Goal: Task Accomplishment & Management: Complete application form

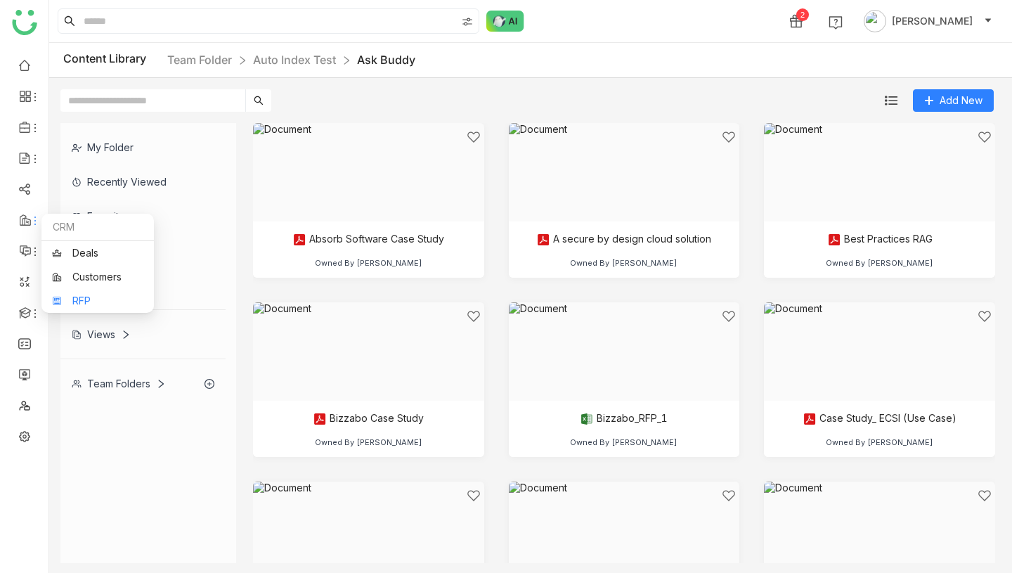
click at [61, 296] on link "RFP" at bounding box center [97, 301] width 91 height 10
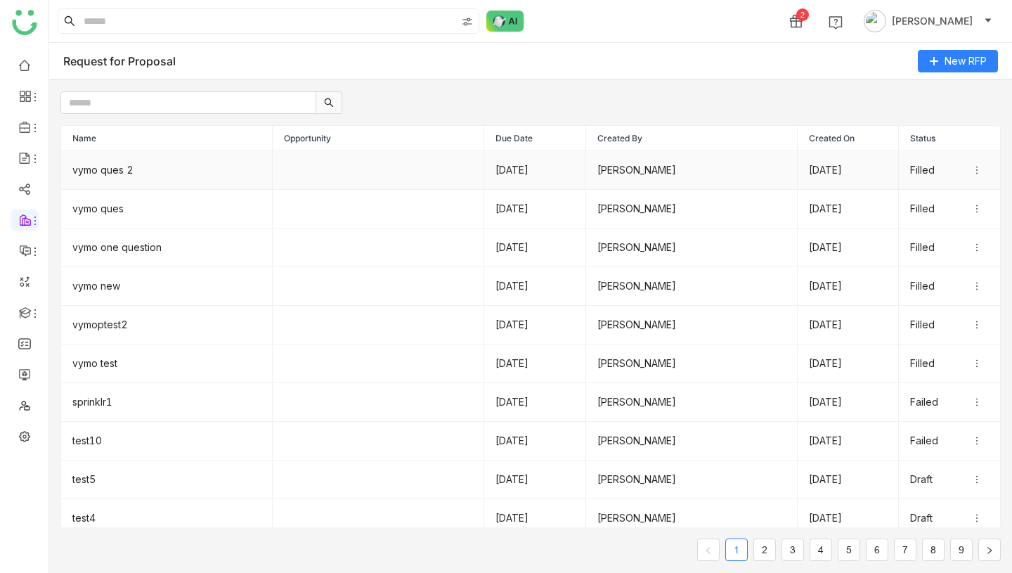
click at [168, 172] on td "vymo ques 2" at bounding box center [166, 170] width 211 height 39
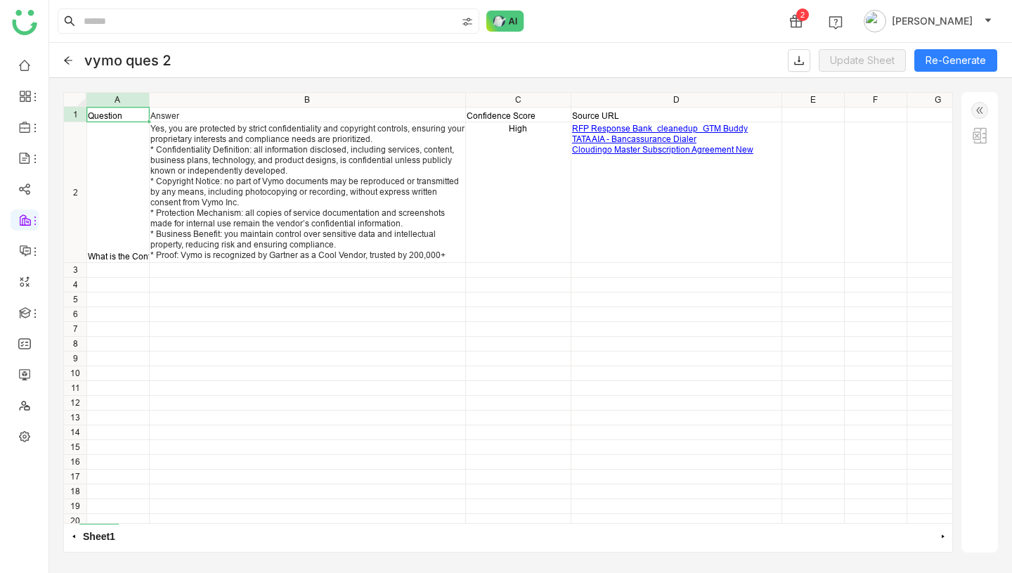
click at [70, 64] on icon at bounding box center [68, 60] width 10 height 10
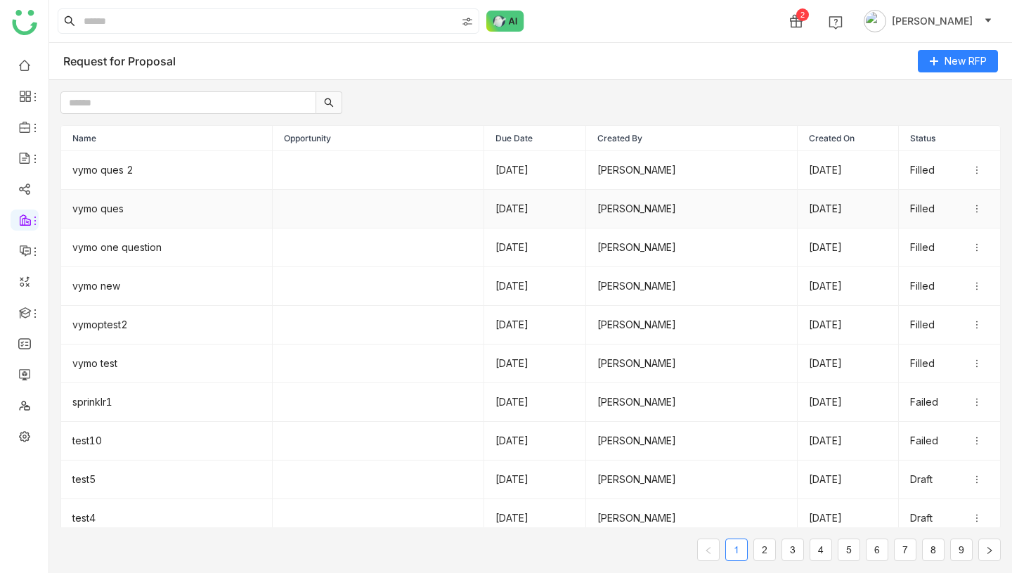
click at [103, 206] on td "vymo ques" at bounding box center [166, 209] width 211 height 39
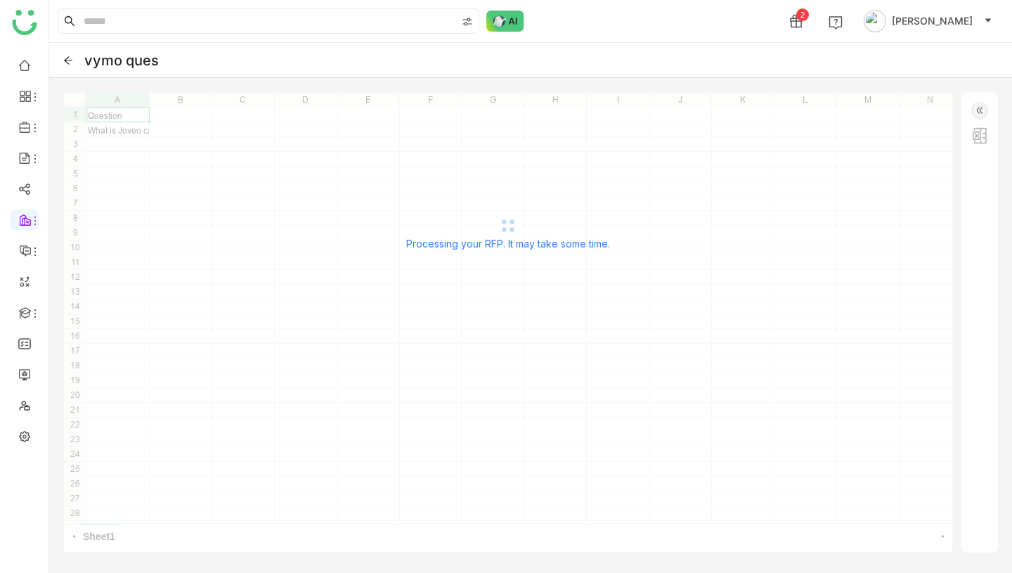
click at [70, 60] on icon at bounding box center [68, 60] width 10 height 10
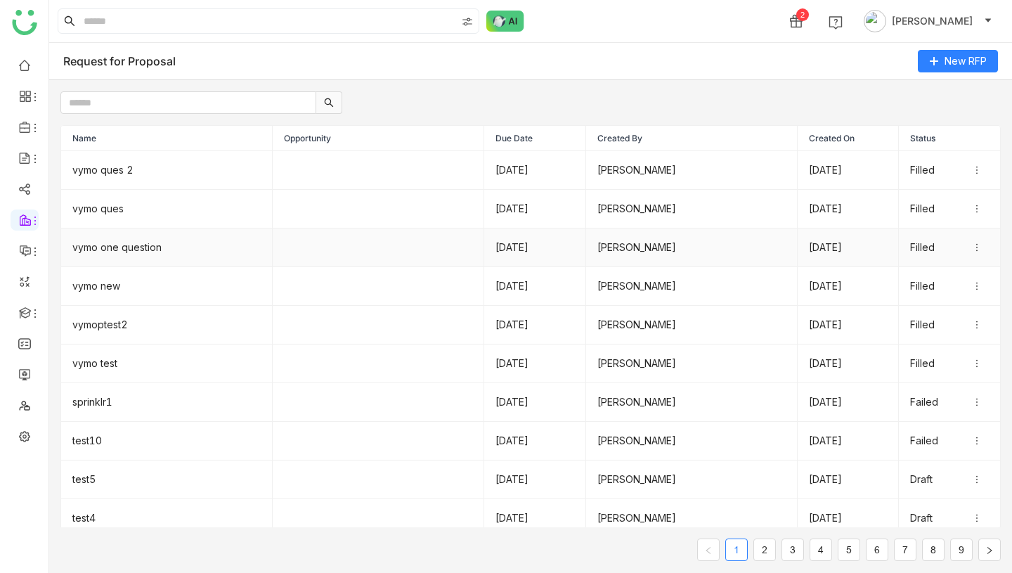
click at [138, 254] on td "vymo one question" at bounding box center [166, 247] width 211 height 39
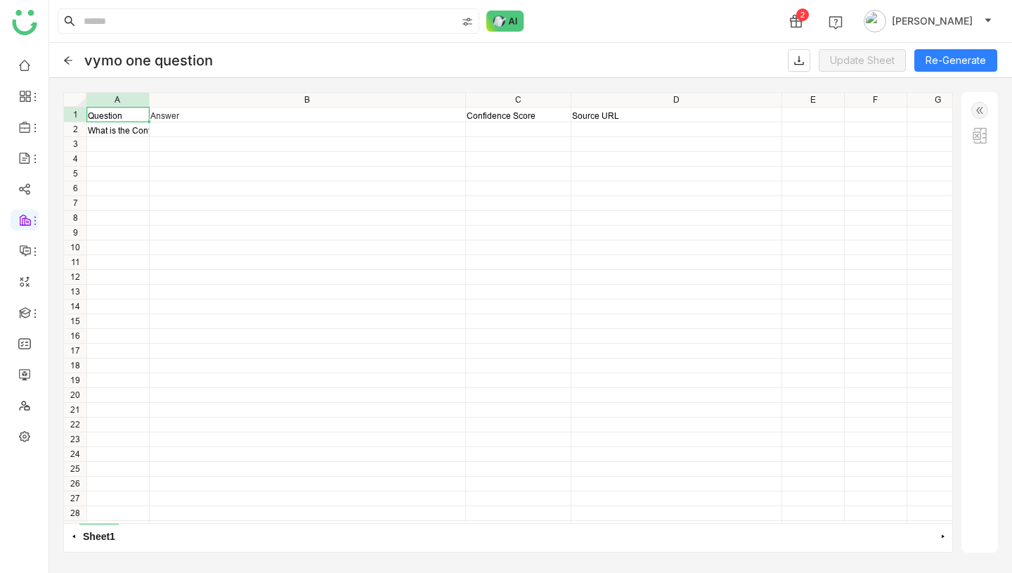
click at [70, 63] on icon at bounding box center [68, 60] width 10 height 10
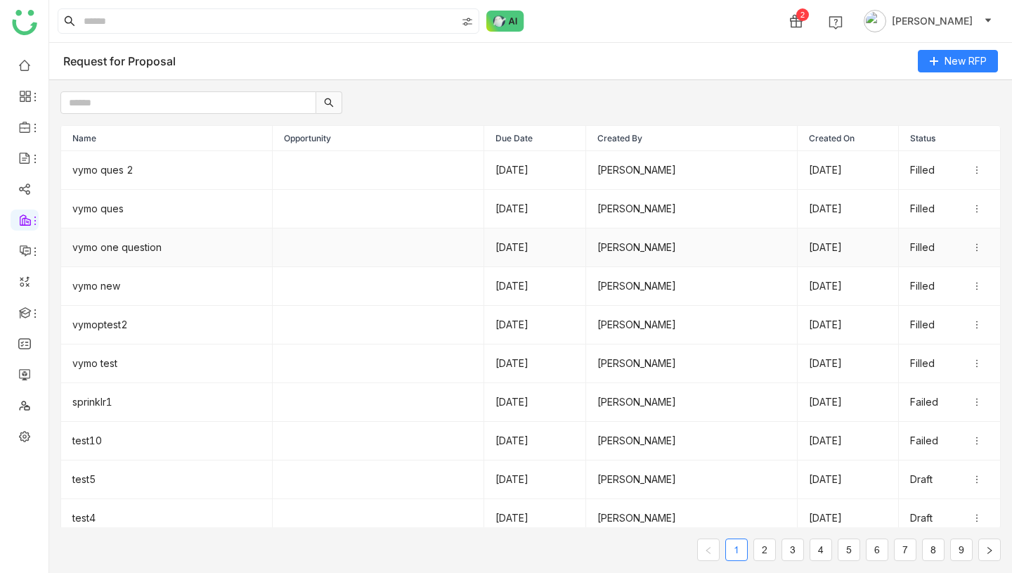
click at [134, 250] on td "vymo one question" at bounding box center [166, 247] width 211 height 39
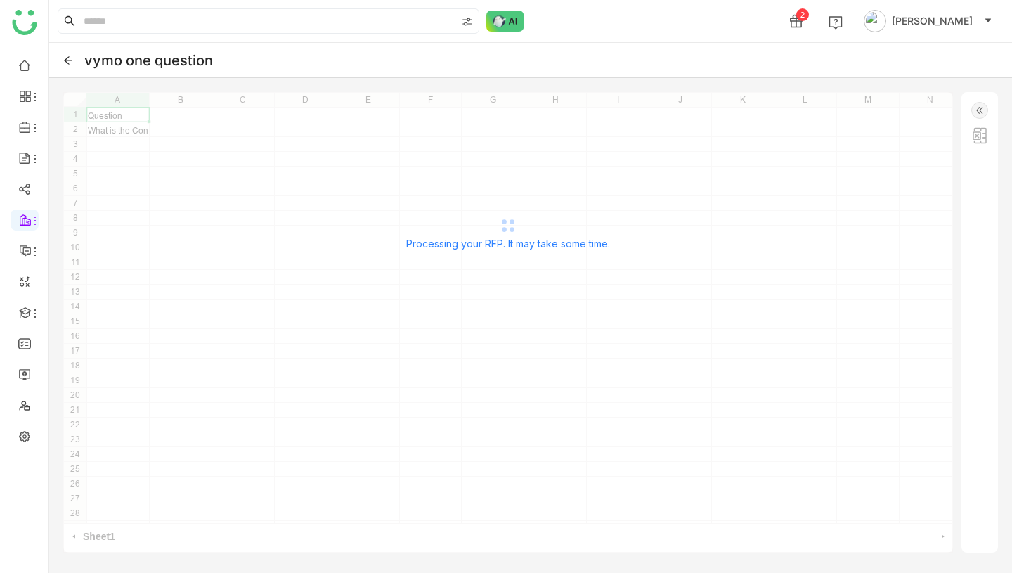
click at [129, 128] on div "Processing your RFP. It may take some time." at bounding box center [507, 232] width 889 height 281
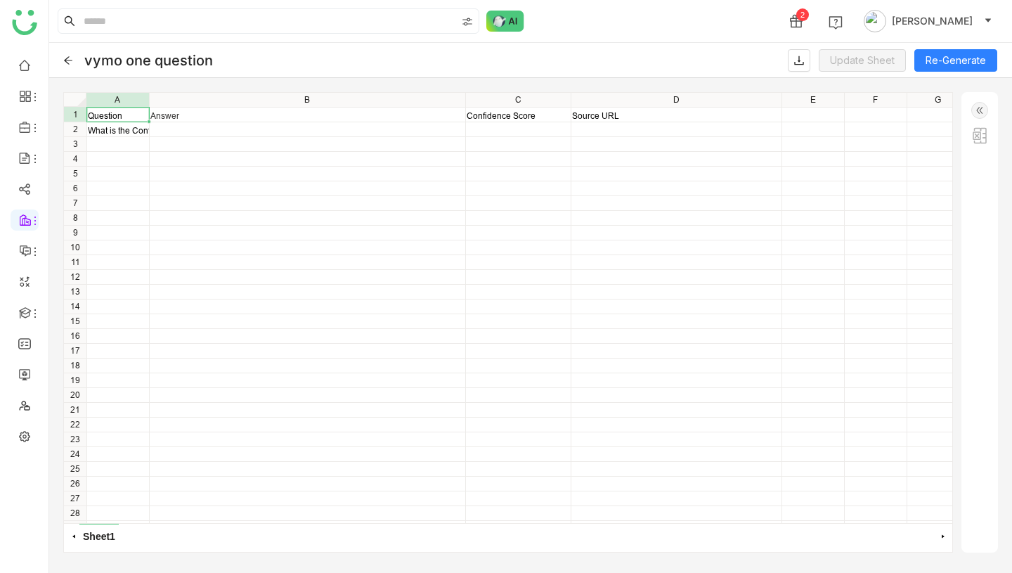
click at [77, 60] on div "vymo one question Update Sheet Re-Generate" at bounding box center [530, 60] width 962 height 35
click at [70, 59] on icon at bounding box center [68, 60] width 10 height 10
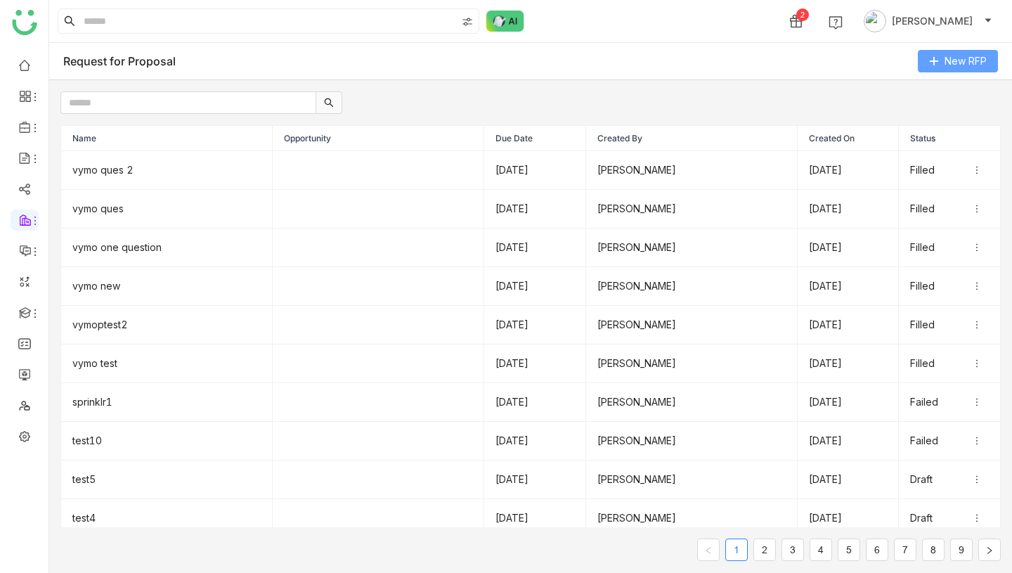
click at [941, 65] on button "New RFP" at bounding box center [958, 61] width 80 height 22
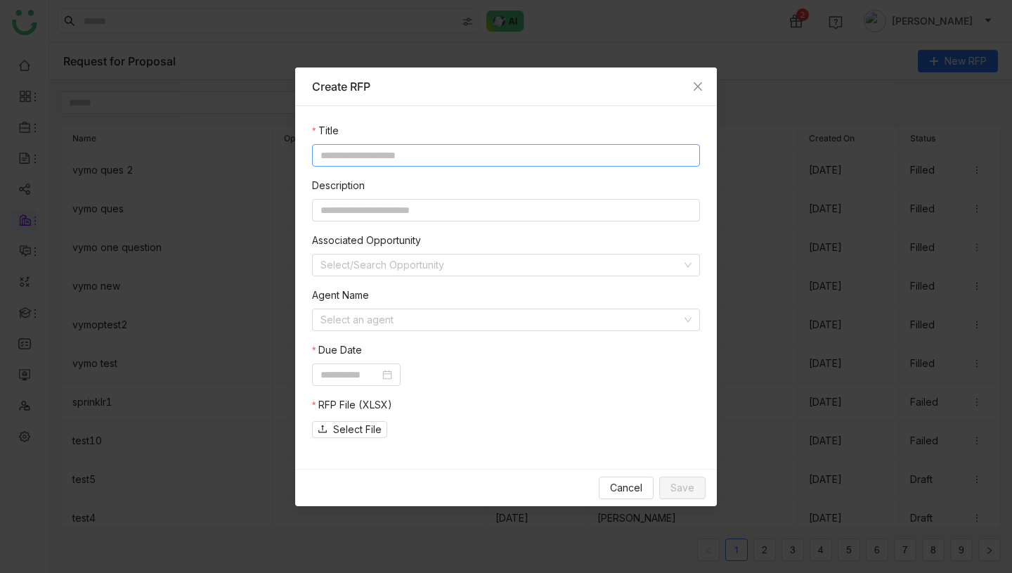
click at [466, 152] on input at bounding box center [506, 155] width 388 height 22
type input "*********"
click at [466, 318] on input at bounding box center [500, 319] width 361 height 21
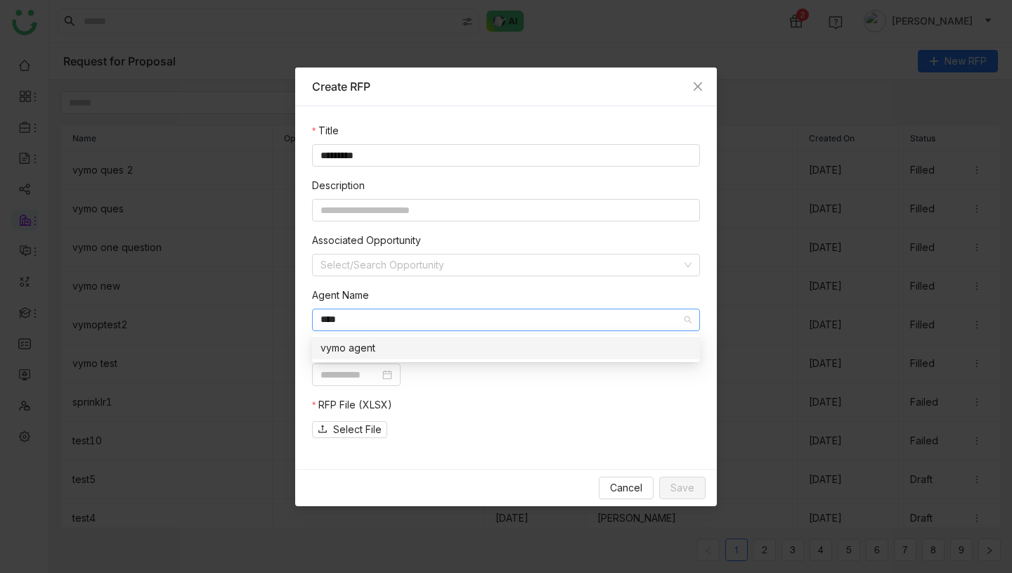
type input "****"
click at [476, 349] on div "vymo agent" at bounding box center [505, 347] width 371 height 15
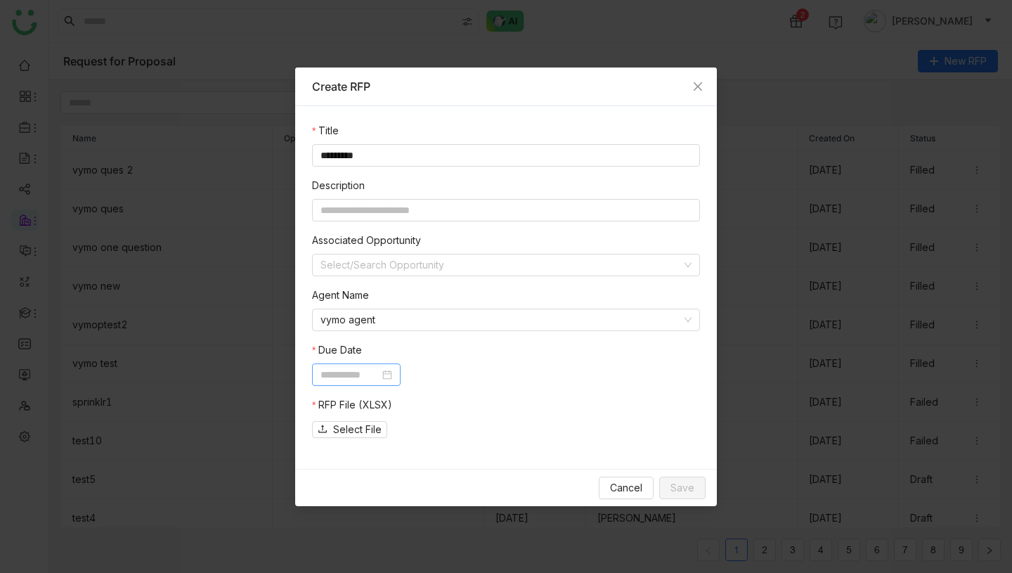
click at [365, 373] on input at bounding box center [349, 374] width 59 height 15
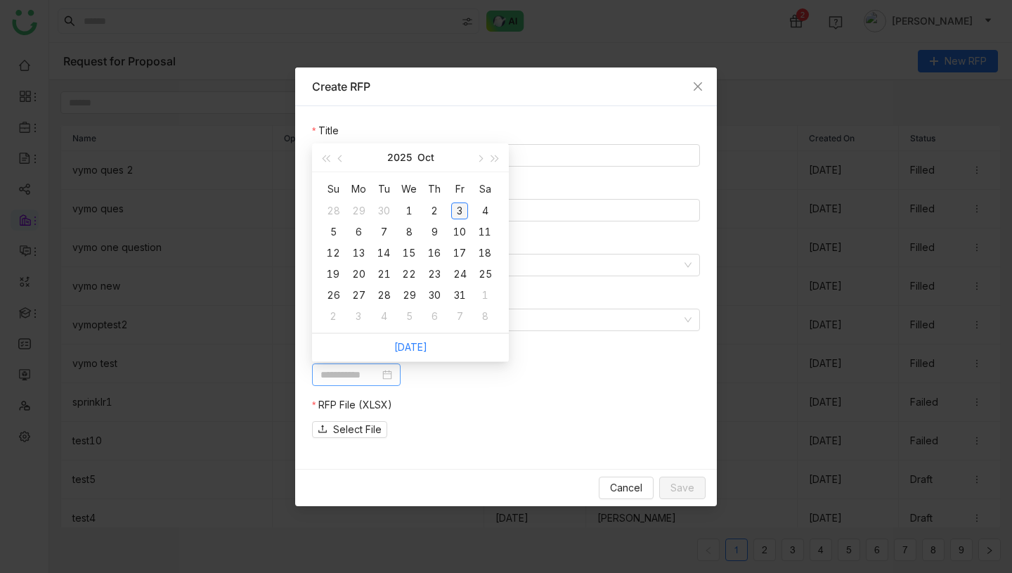
click at [459, 207] on div "3" at bounding box center [459, 210] width 17 height 17
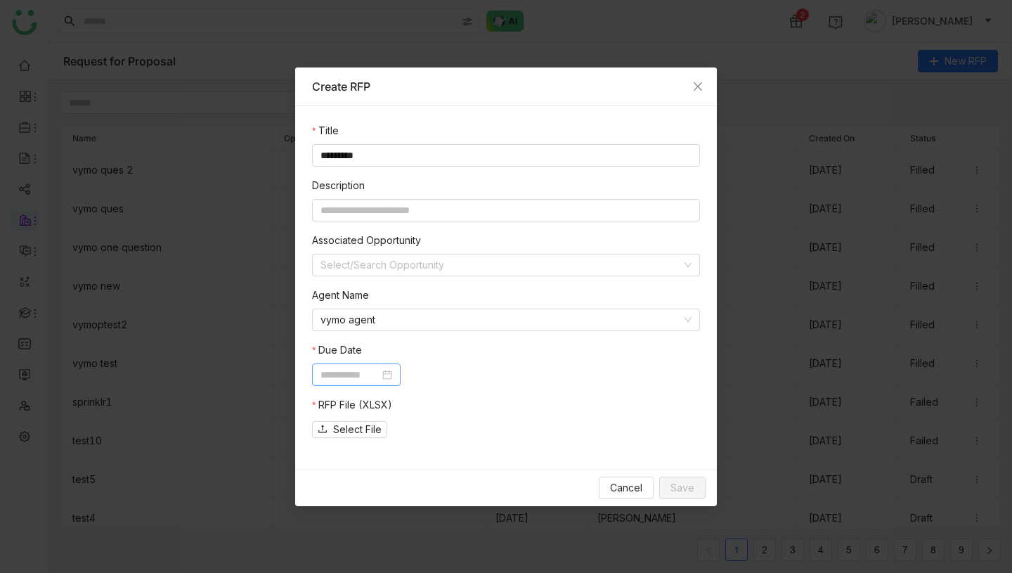
type input "**********"
click at [374, 433] on span "Select File" at bounding box center [357, 429] width 48 height 15
click at [692, 489] on span "Save" at bounding box center [682, 487] width 24 height 15
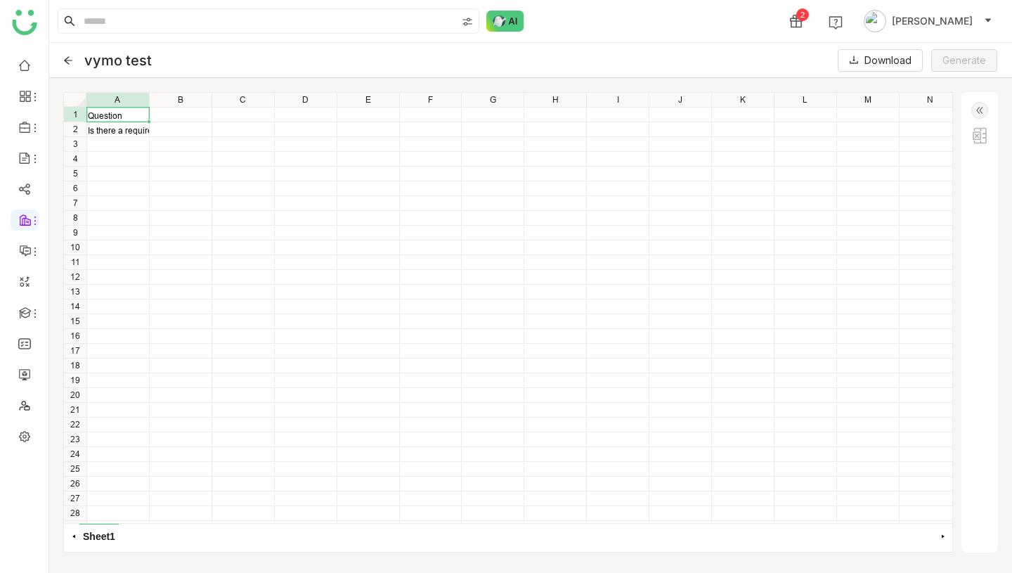
click at [68, 58] on icon at bounding box center [68, 60] width 10 height 10
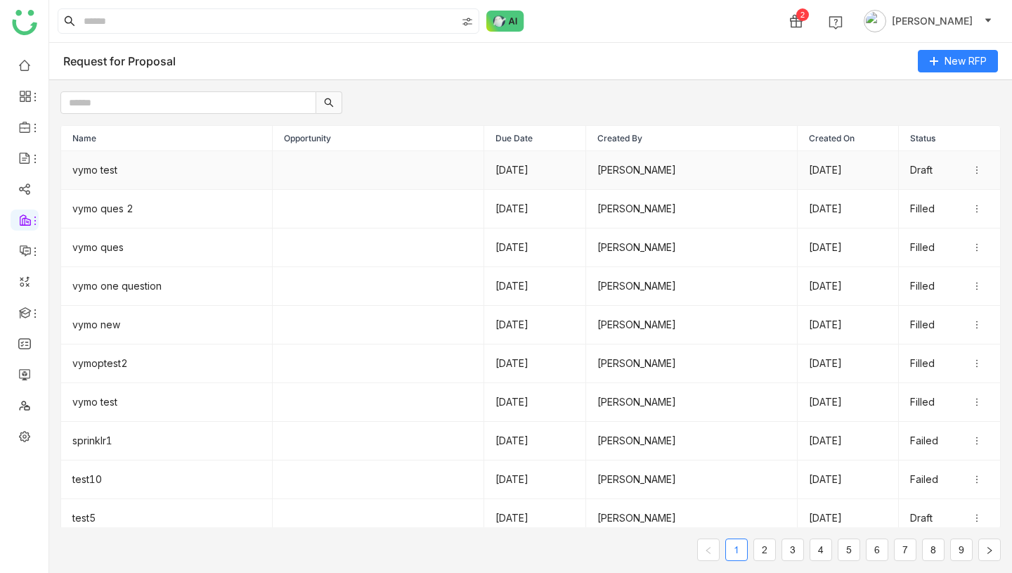
click at [200, 173] on td "vymo test" at bounding box center [166, 170] width 211 height 39
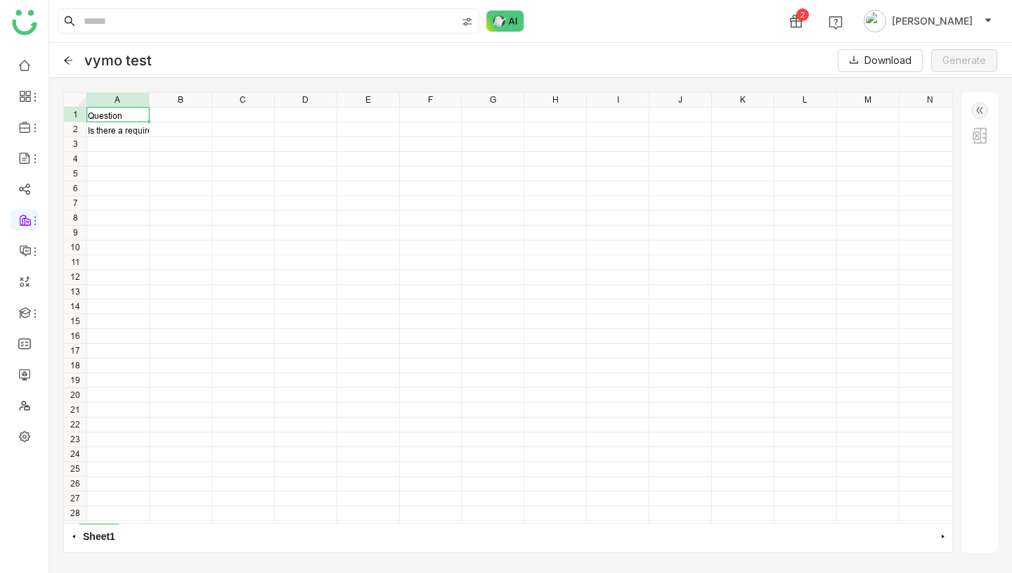
click at [977, 115] on img at bounding box center [979, 110] width 17 height 17
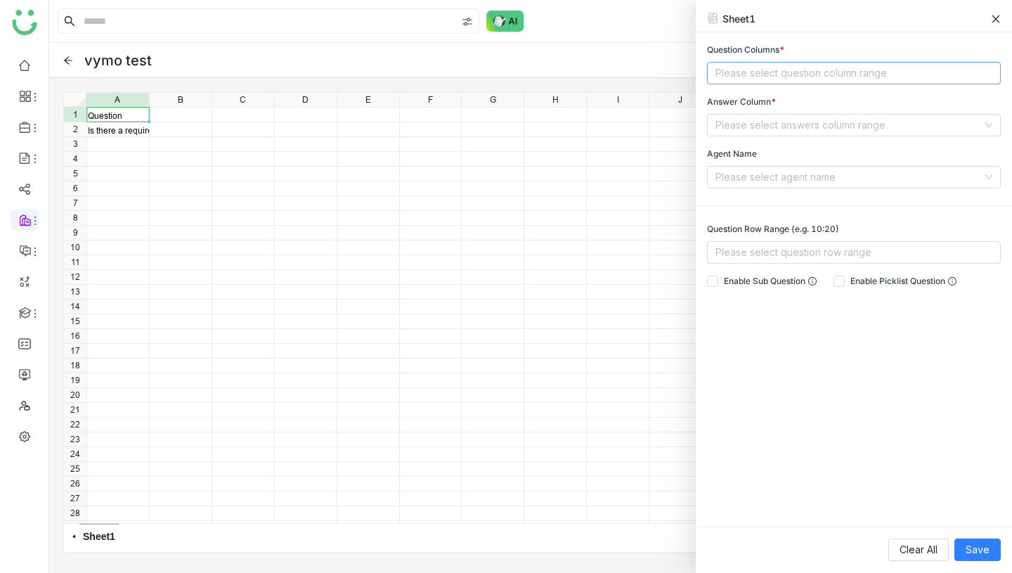
click at [795, 63] on nz-select-top-control "Please select question column range" at bounding box center [854, 73] width 294 height 22
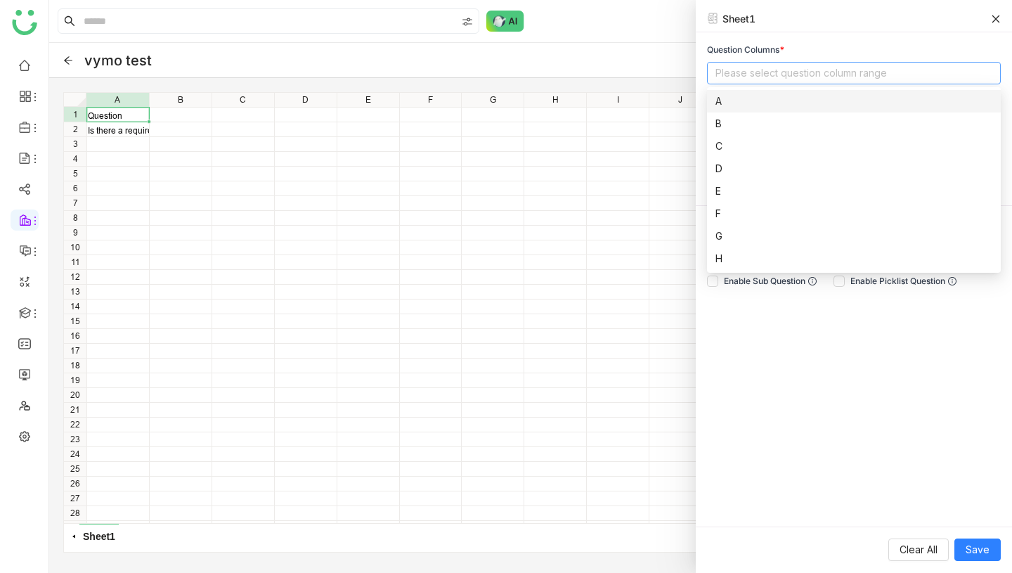
click at [757, 107] on div "A" at bounding box center [853, 100] width 277 height 15
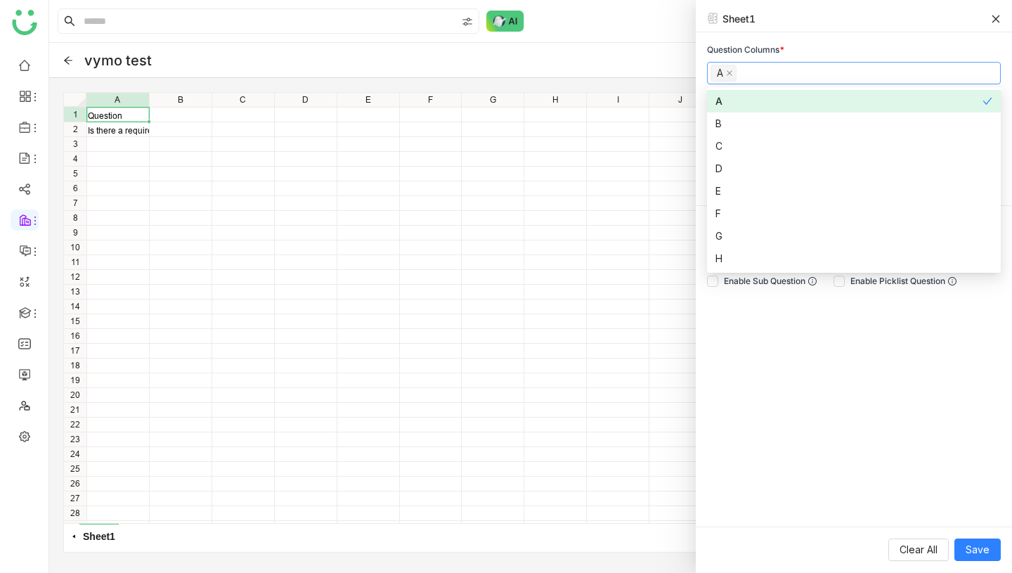
click at [869, 33] on div "Question Columns * A Answer Column * Please select answers column range Agent N…" at bounding box center [854, 279] width 316 height 494
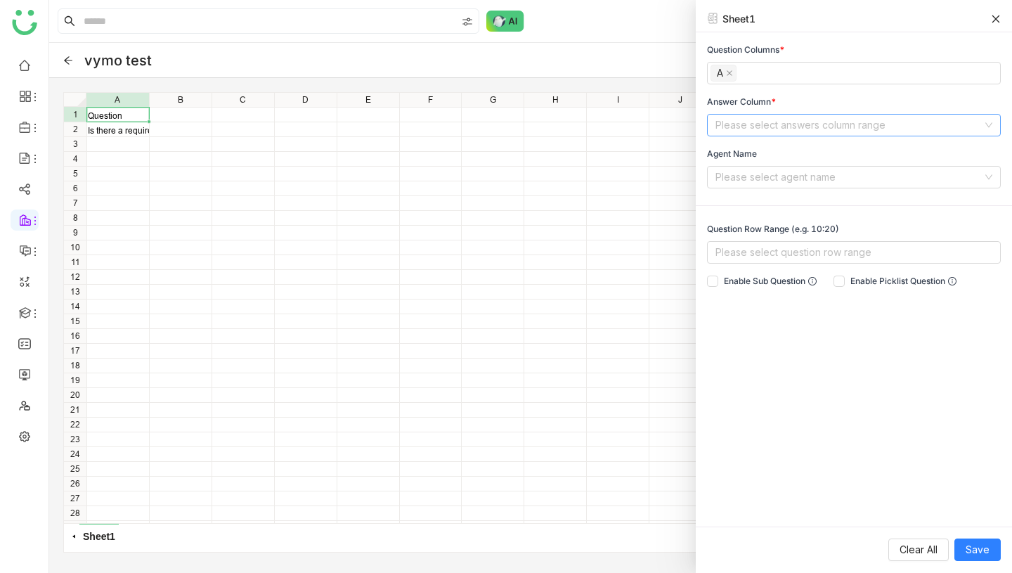
click at [847, 128] on input at bounding box center [848, 125] width 267 height 21
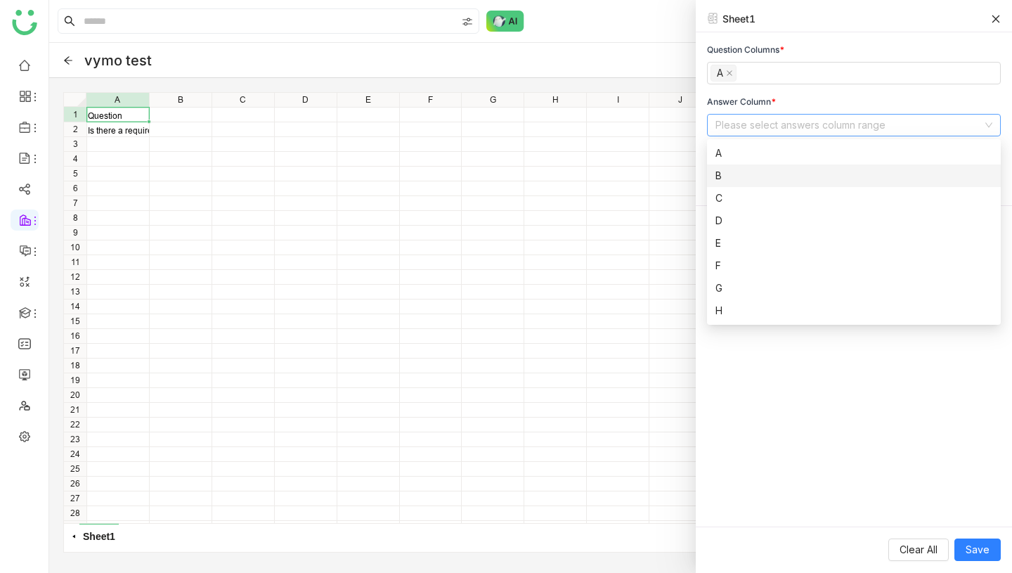
click at [779, 176] on div "B" at bounding box center [853, 175] width 277 height 15
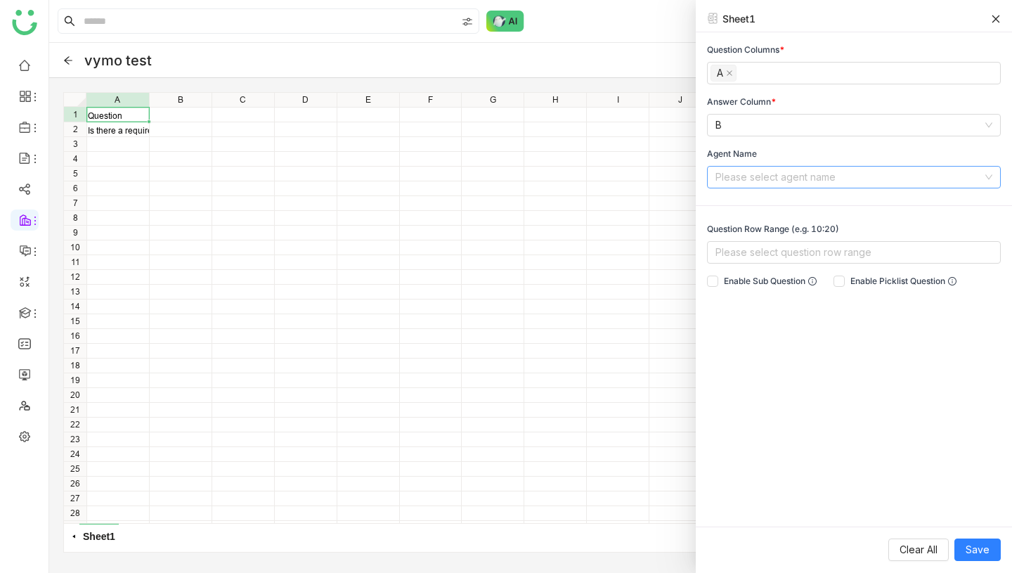
click at [821, 179] on input at bounding box center [848, 176] width 267 height 21
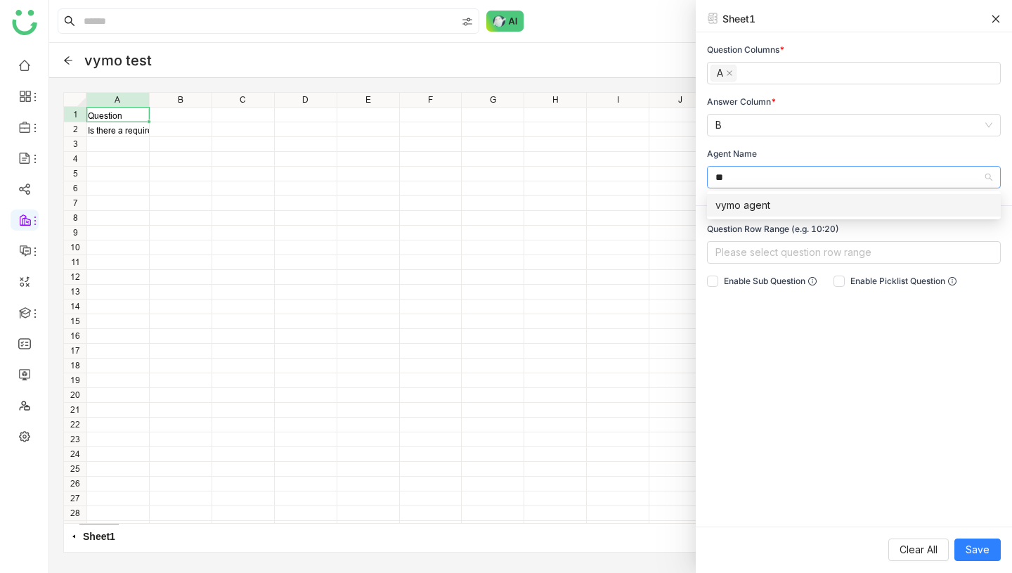
type input "**"
click at [816, 201] on div "vymo agent" at bounding box center [853, 204] width 277 height 15
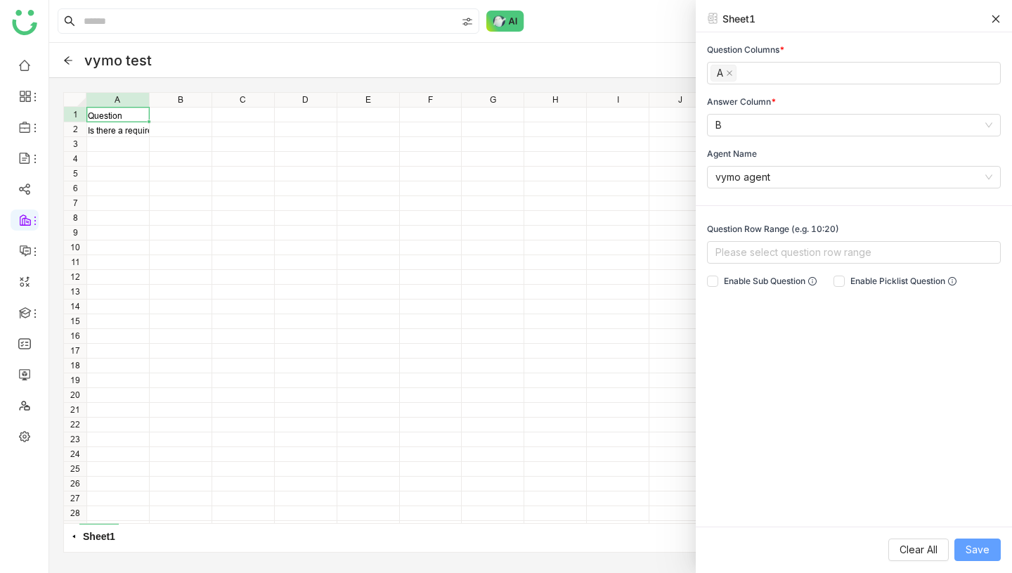
click at [985, 557] on button "Save" at bounding box center [977, 549] width 46 height 22
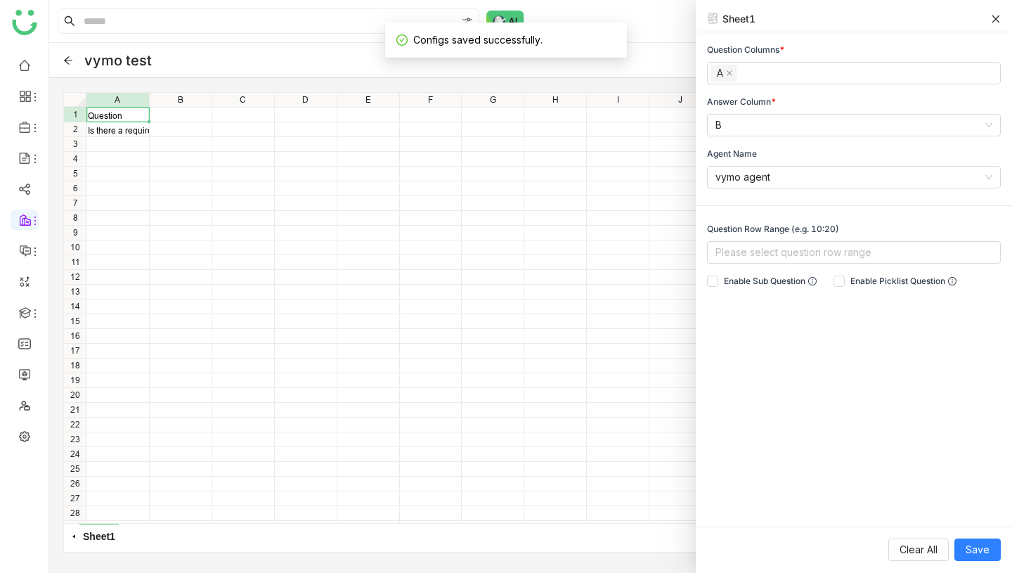
click at [997, 10] on div "Sheet1 Question Columns * A Answer Column * B Agent Name vymo agent Question Ro…" at bounding box center [854, 286] width 316 height 573
click at [996, 18] on icon at bounding box center [996, 19] width 8 height 8
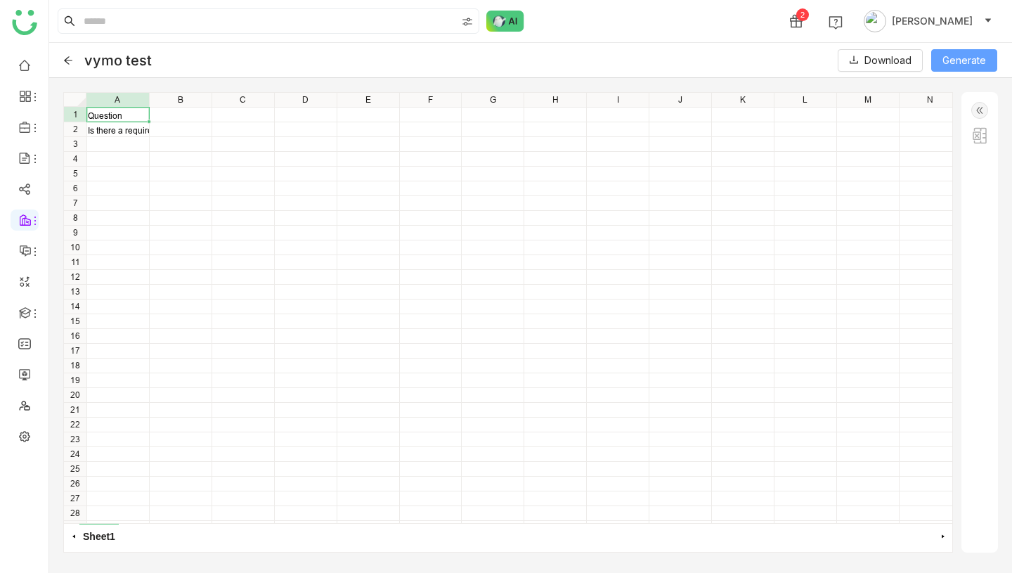
click at [964, 62] on span "Generate" at bounding box center [964, 60] width 44 height 15
click at [947, 59] on button "Re-Generate" at bounding box center [955, 60] width 83 height 22
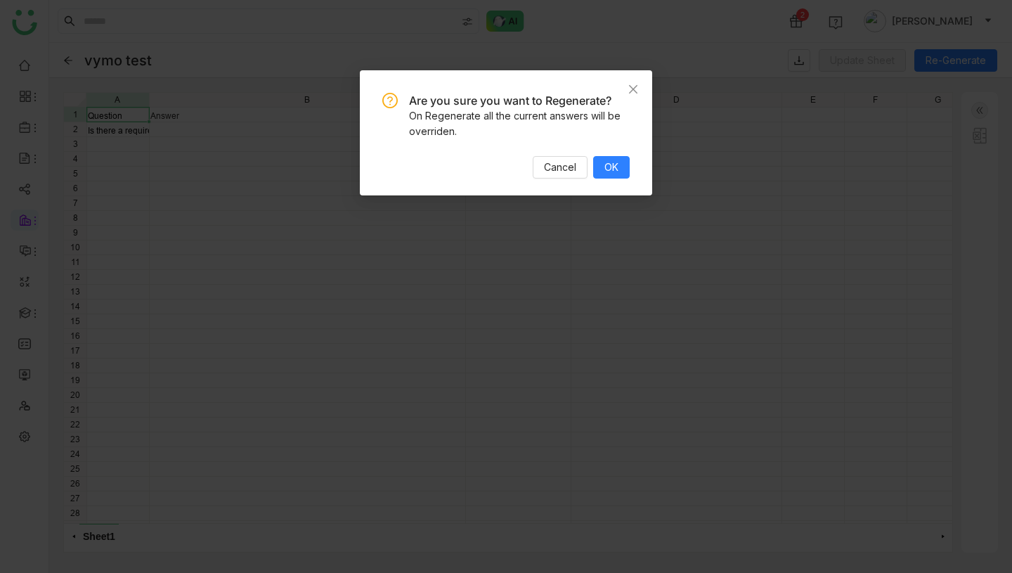
click at [589, 167] on div "Cancel OK" at bounding box center [505, 167] width 247 height 22
click at [618, 169] on button "OK" at bounding box center [611, 167] width 37 height 22
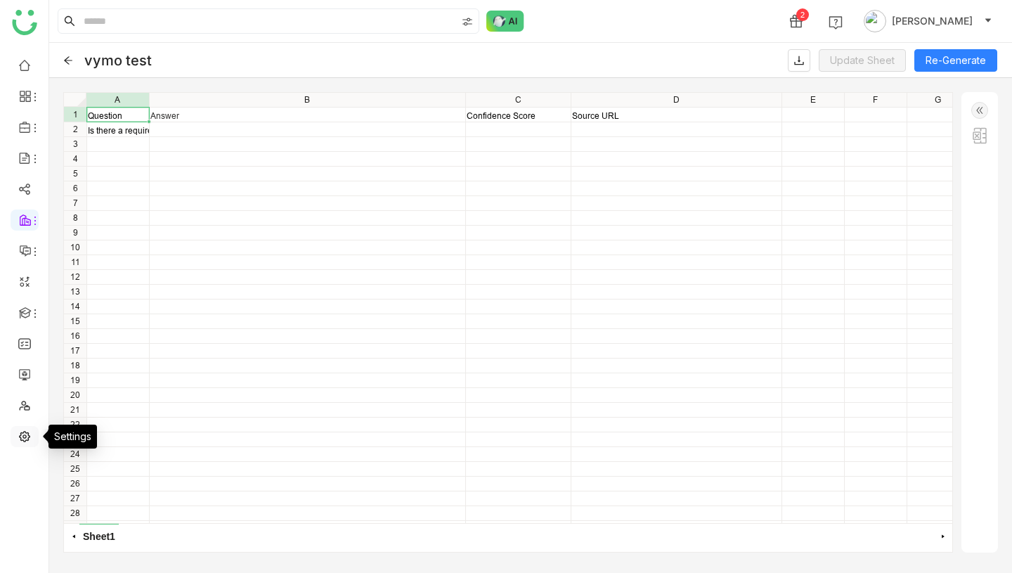
click at [22, 429] on link at bounding box center [24, 435] width 13 height 12
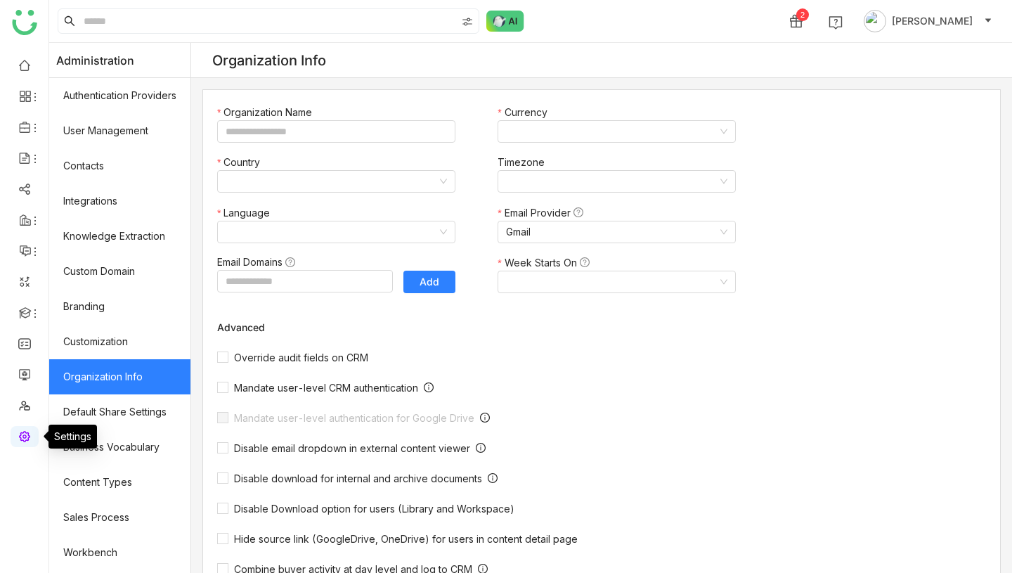
type input "*******"
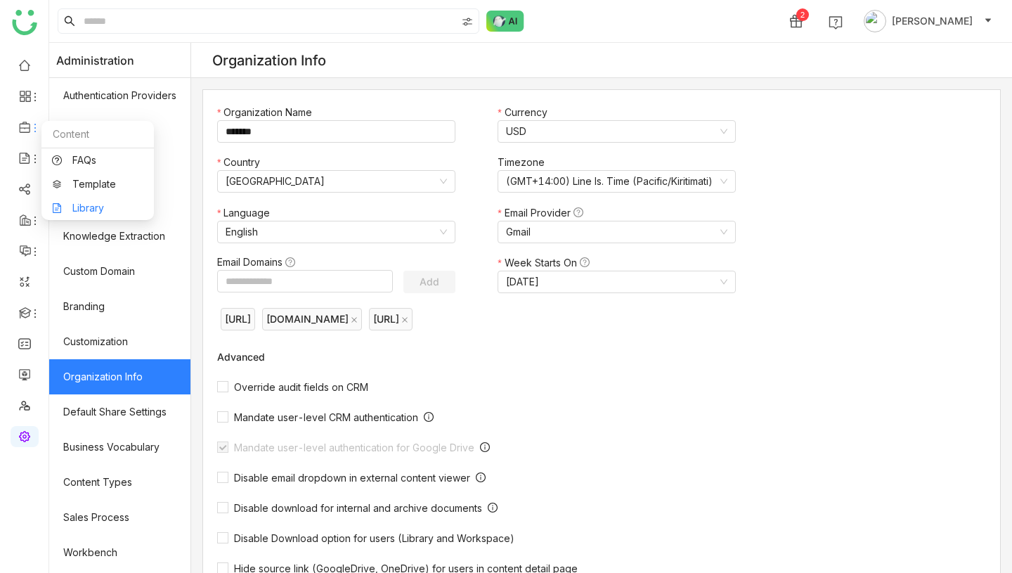
click at [72, 203] on link "Library" at bounding box center [97, 208] width 91 height 10
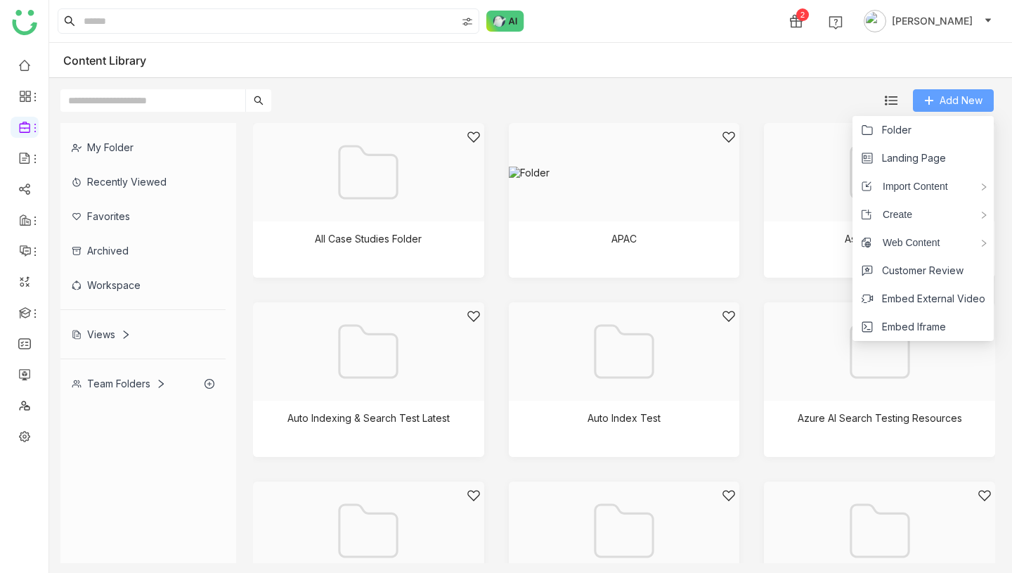
click at [948, 103] on span "Add New" at bounding box center [960, 100] width 43 height 15
click at [920, 124] on li "Folder" at bounding box center [922, 130] width 141 height 28
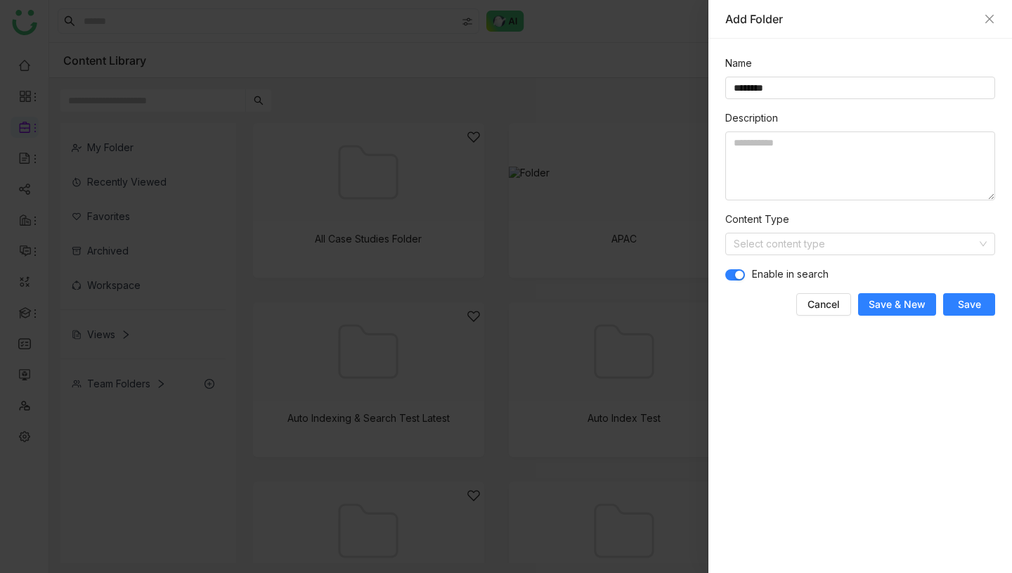
type input "********"
click at [956, 300] on button "Save" at bounding box center [969, 304] width 52 height 22
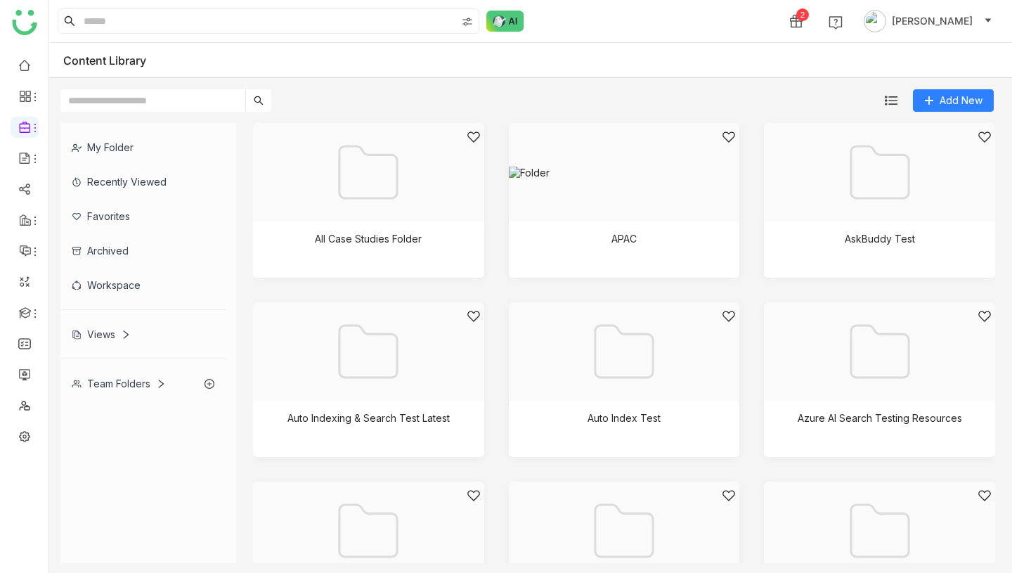
click at [166, 94] on input "text" at bounding box center [152, 100] width 185 height 22
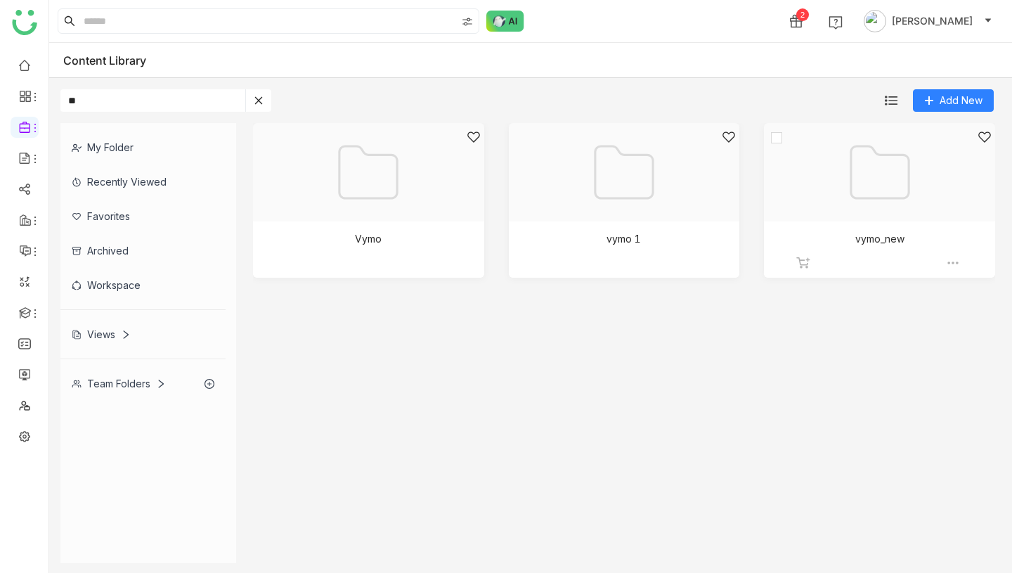
type input "**"
click at [905, 198] on div at bounding box center [874, 189] width 207 height 119
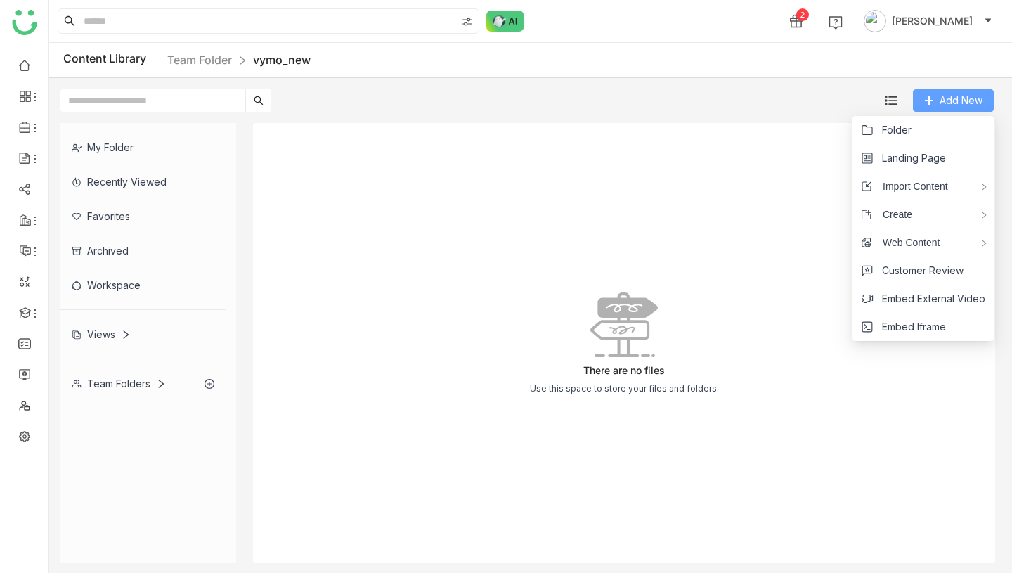
click at [945, 93] on span "Add New" at bounding box center [960, 100] width 43 height 15
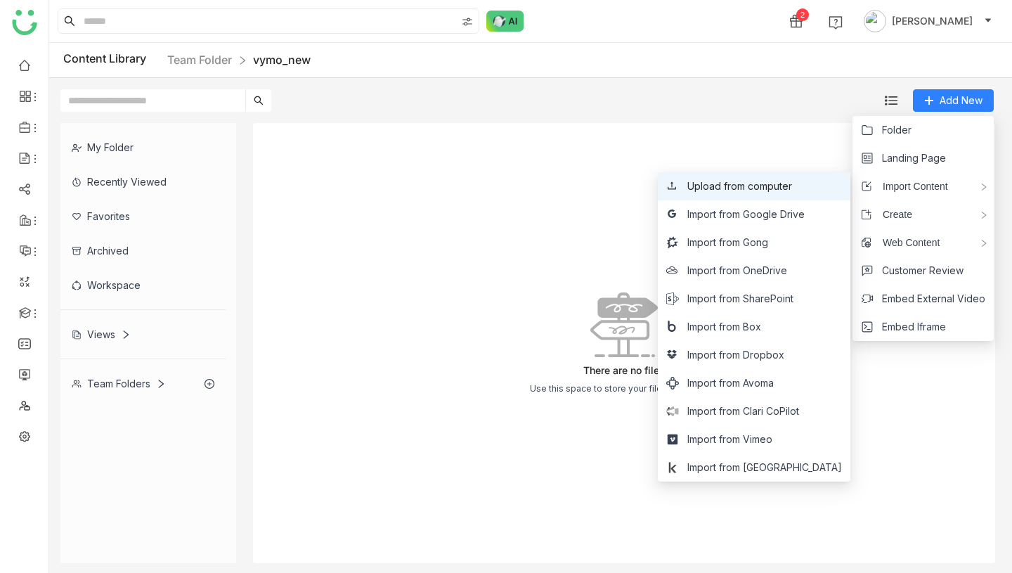
click at [790, 186] on span "Upload from computer" at bounding box center [739, 185] width 105 height 15
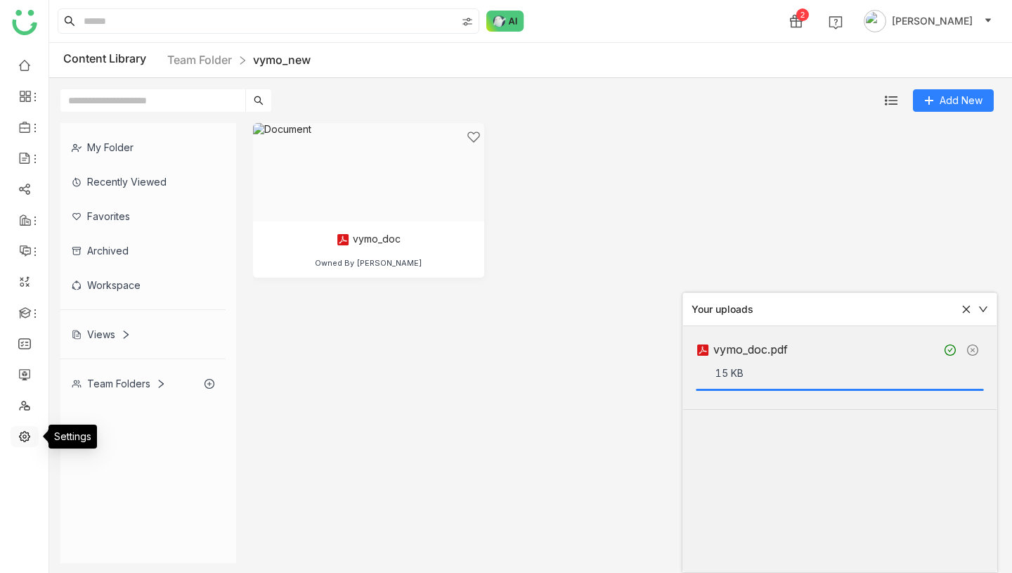
click at [23, 437] on link at bounding box center [24, 435] width 13 height 12
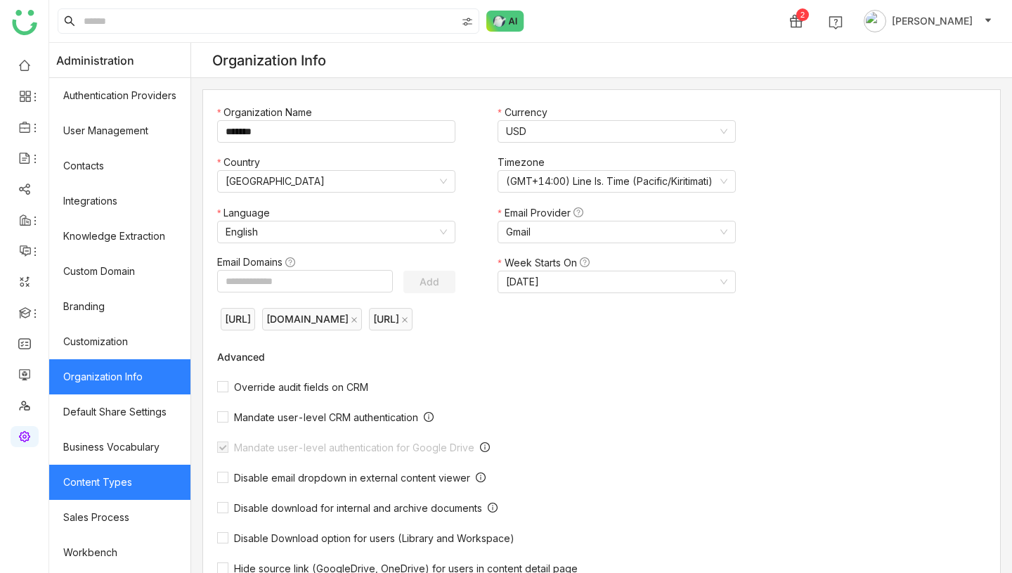
scroll to position [173, 0]
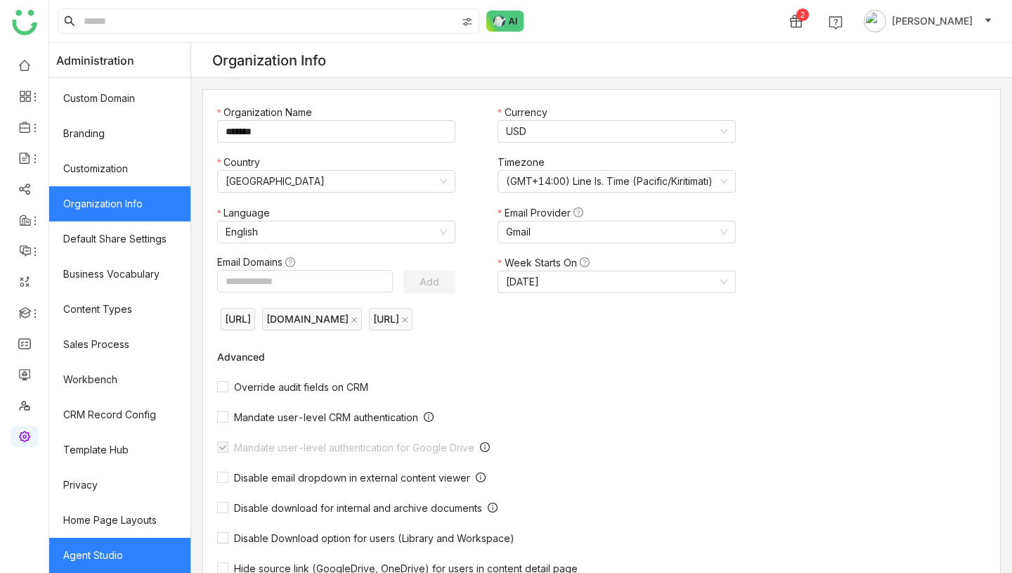
click at [100, 544] on link "Agent Studio" at bounding box center [119, 554] width 141 height 35
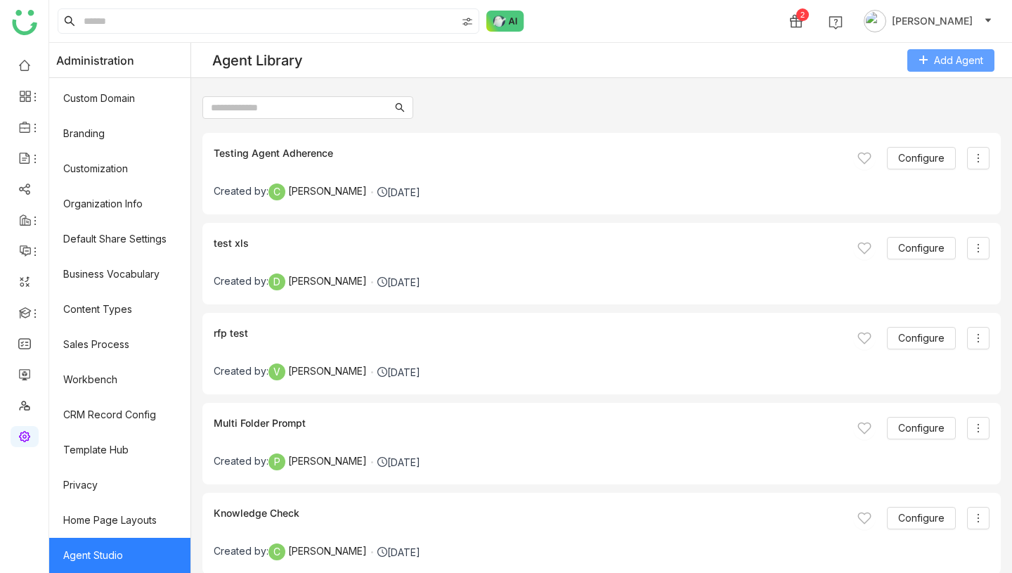
click at [934, 53] on span "Add Agent" at bounding box center [958, 60] width 49 height 15
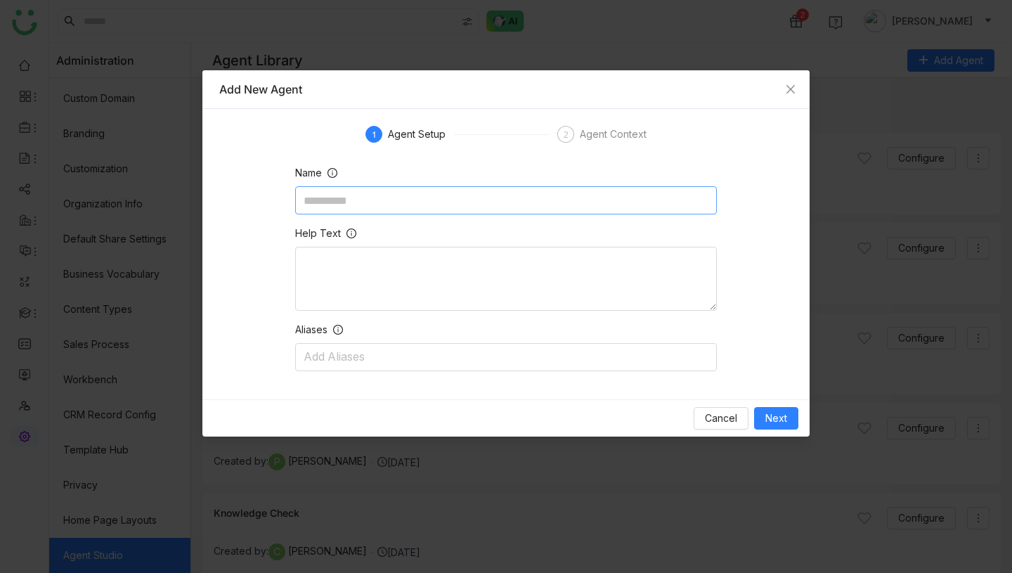
click at [469, 193] on input at bounding box center [506, 200] width 422 height 28
type input "**********"
click at [783, 419] on span "Next" at bounding box center [776, 417] width 22 height 15
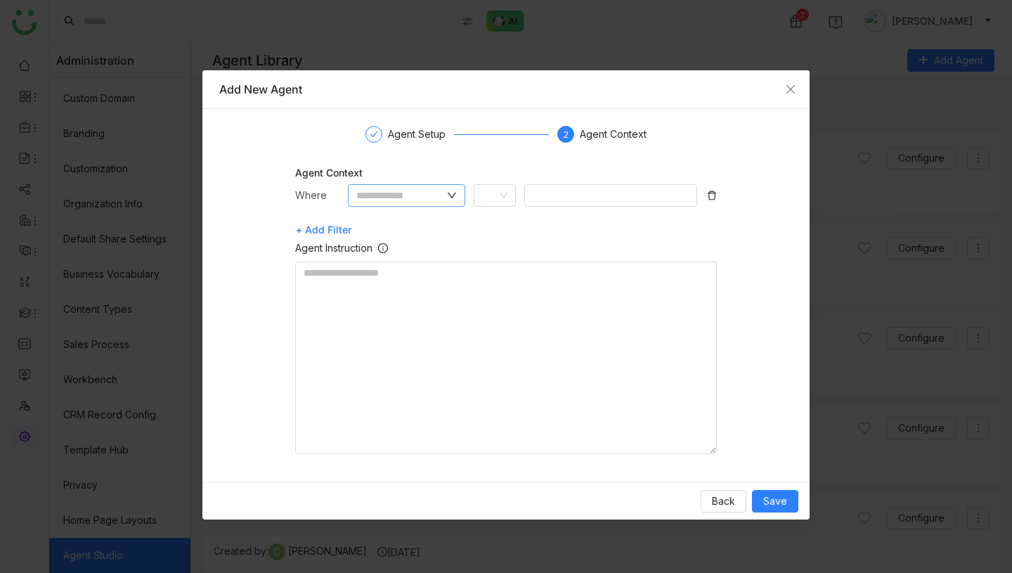
click at [409, 191] on input "text" at bounding box center [400, 195] width 89 height 15
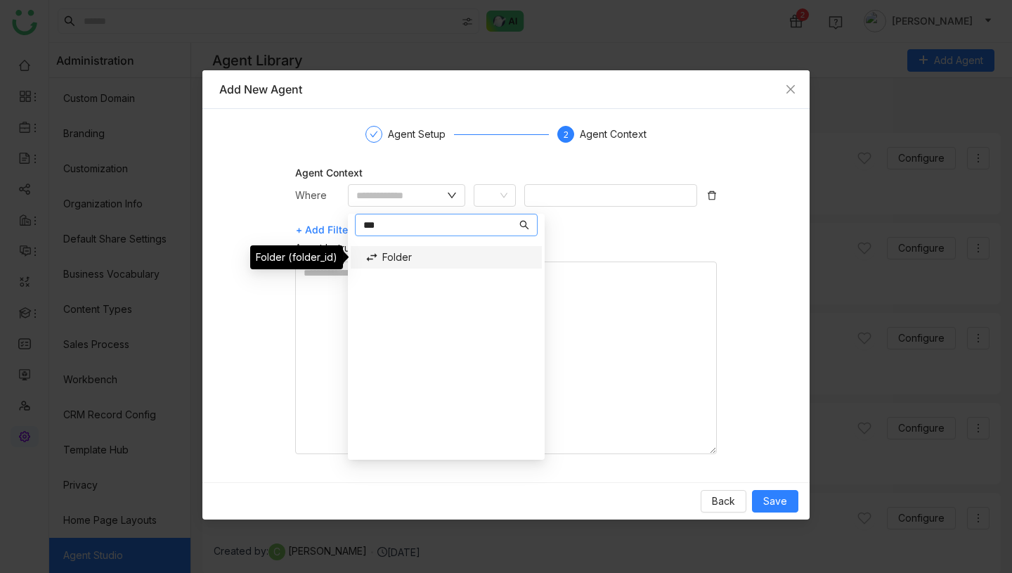
type input "***"
click at [417, 261] on div "Folder" at bounding box center [446, 257] width 180 height 22
type input "******"
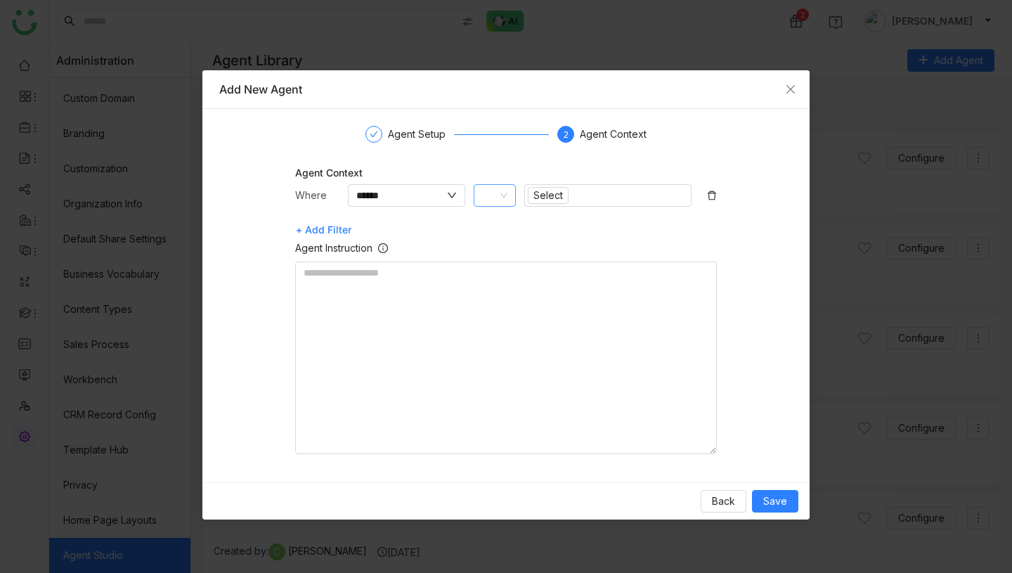
click at [497, 202] on nz-select-item at bounding box center [494, 195] width 25 height 21
click at [564, 193] on button "Select" at bounding box center [548, 195] width 41 height 17
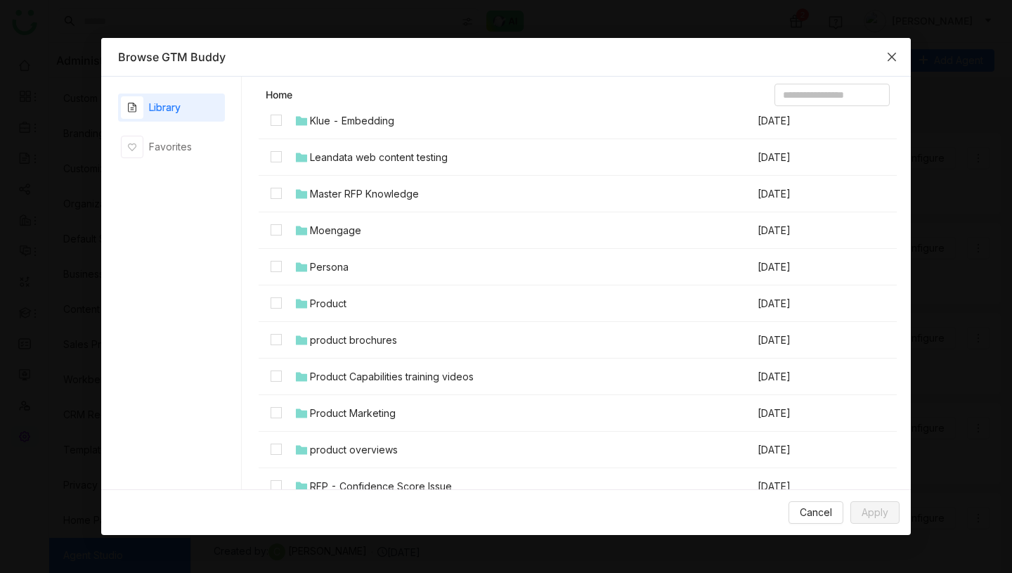
scroll to position [1796, 0]
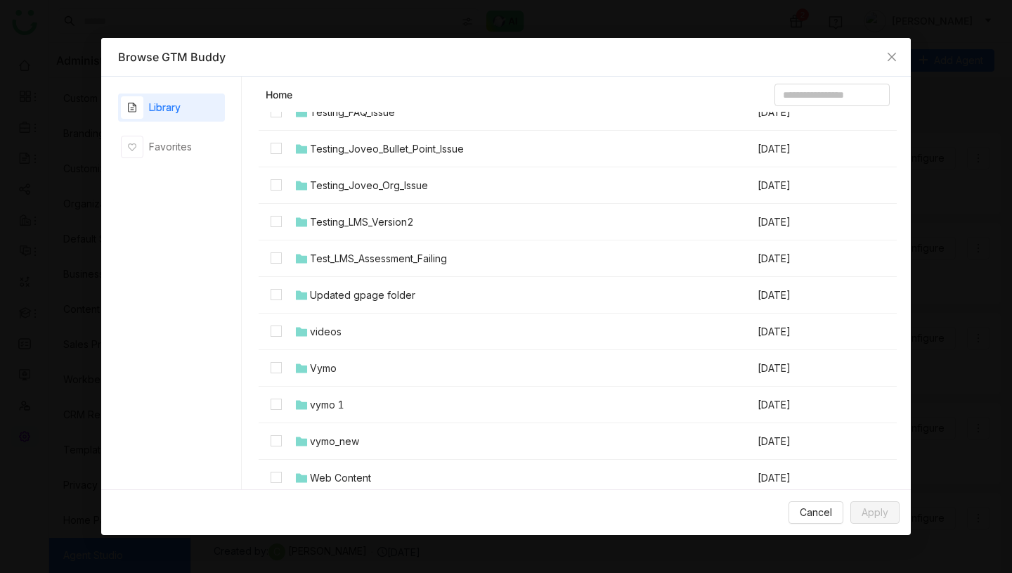
click at [351, 445] on div "vymo_new" at bounding box center [334, 440] width 49 height 15
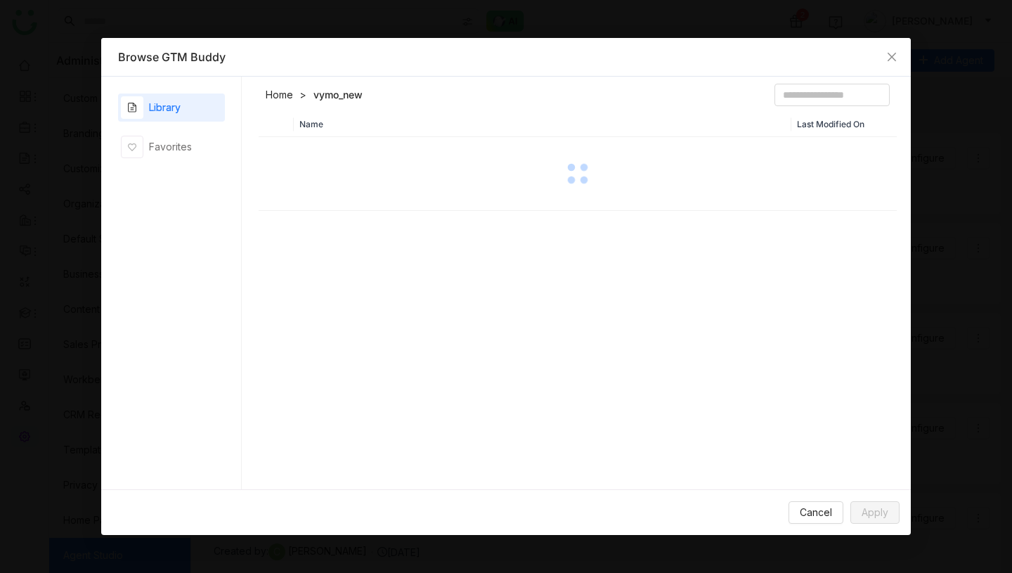
scroll to position [0, 0]
click at [280, 94] on link "Home" at bounding box center [279, 95] width 27 height 14
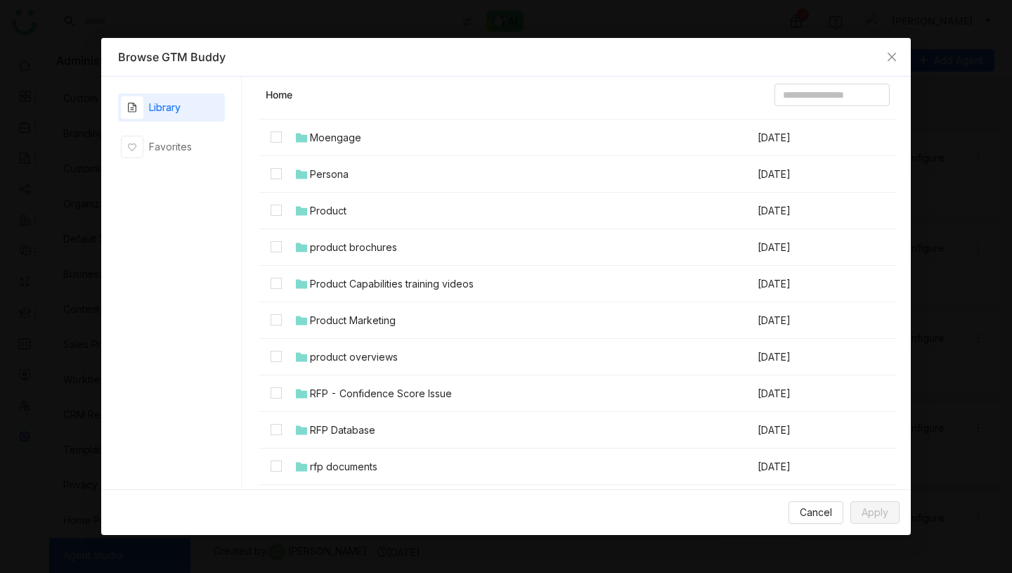
scroll to position [1796, 0]
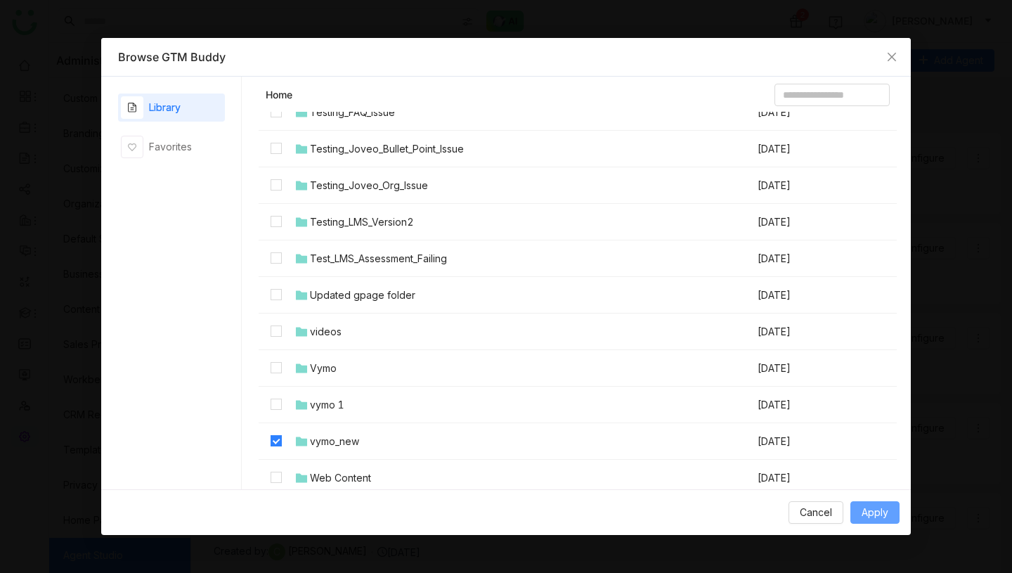
click at [896, 514] on button "Apply" at bounding box center [874, 512] width 49 height 22
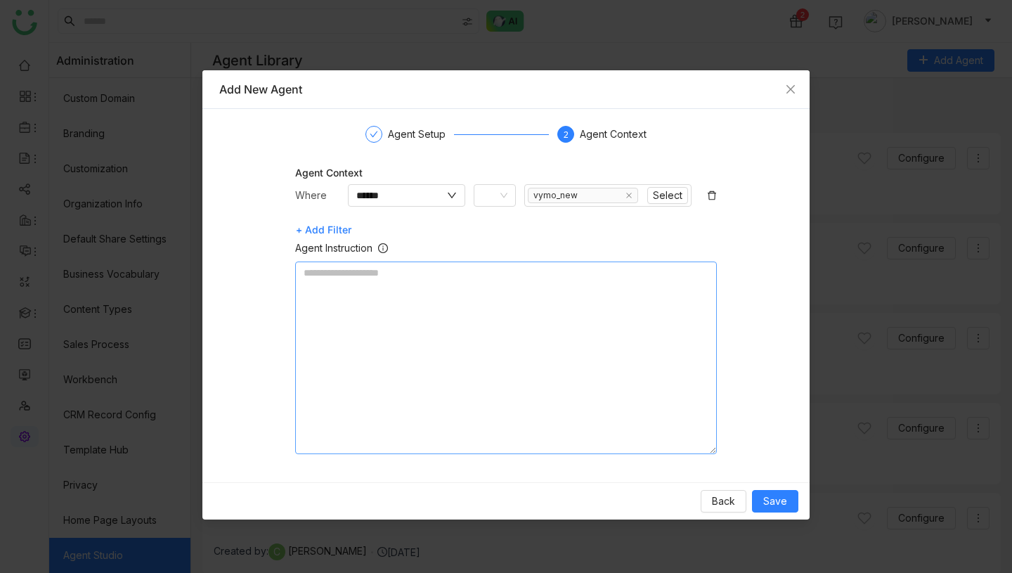
click at [657, 302] on textarea at bounding box center [506, 357] width 422 height 192
click at [780, 504] on span "Save" at bounding box center [775, 500] width 24 height 15
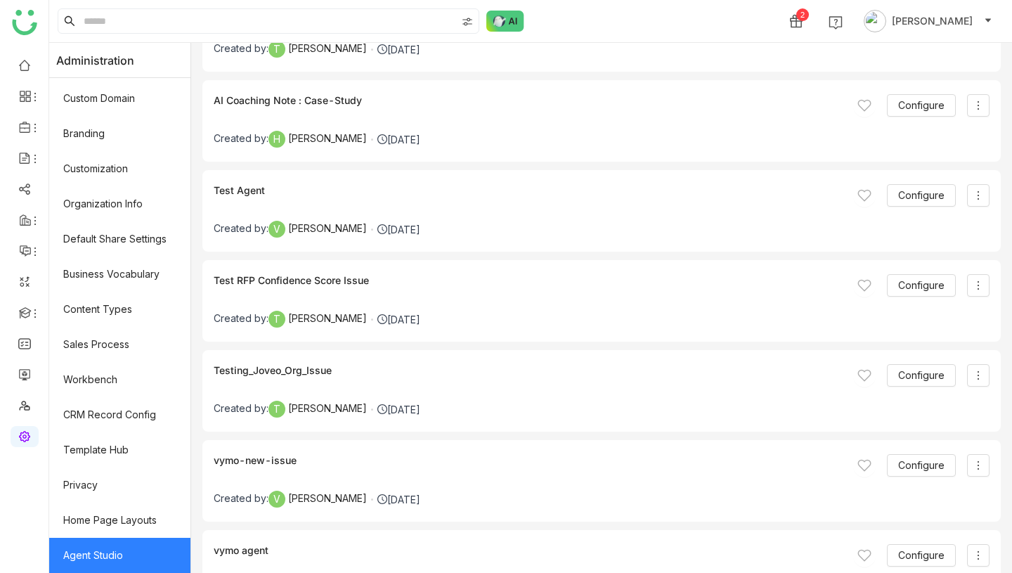
scroll to position [5134, 0]
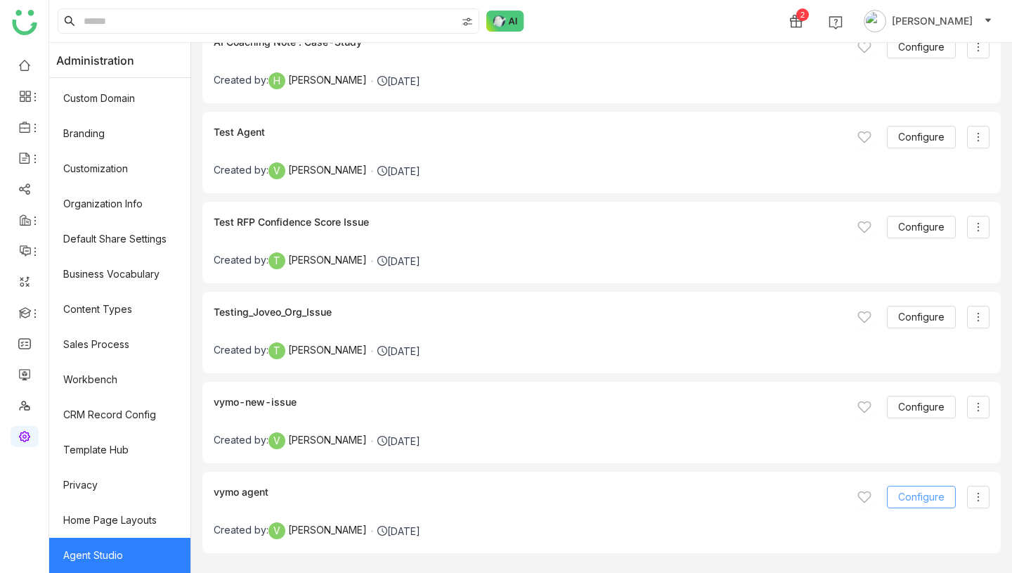
click at [906, 492] on span "Configure" at bounding box center [921, 496] width 46 height 15
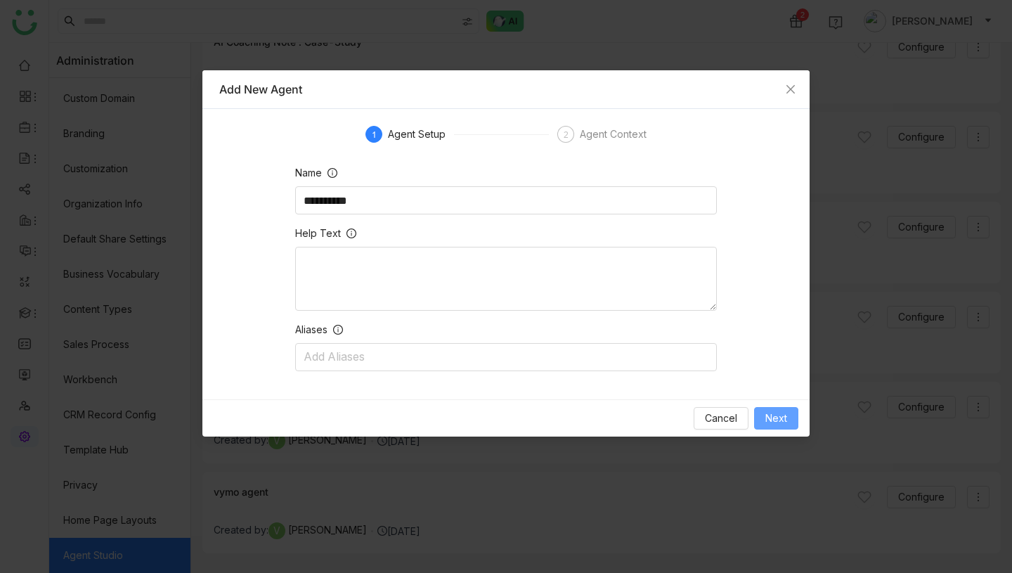
click at [778, 417] on span "Next" at bounding box center [776, 417] width 22 height 15
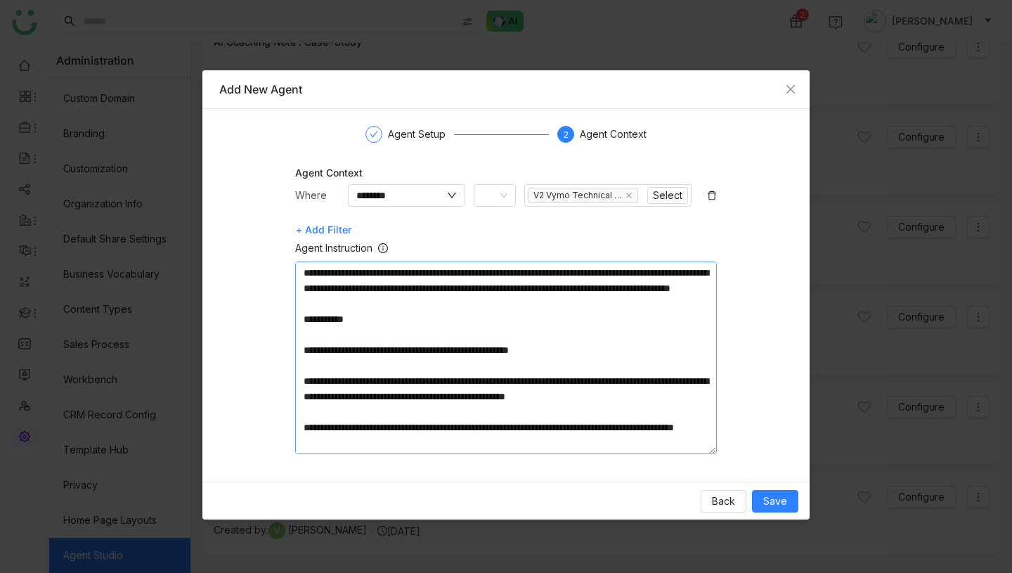
click at [481, 287] on textarea "**********" at bounding box center [506, 357] width 422 height 192
click at [780, 498] on span "Save" at bounding box center [775, 500] width 24 height 15
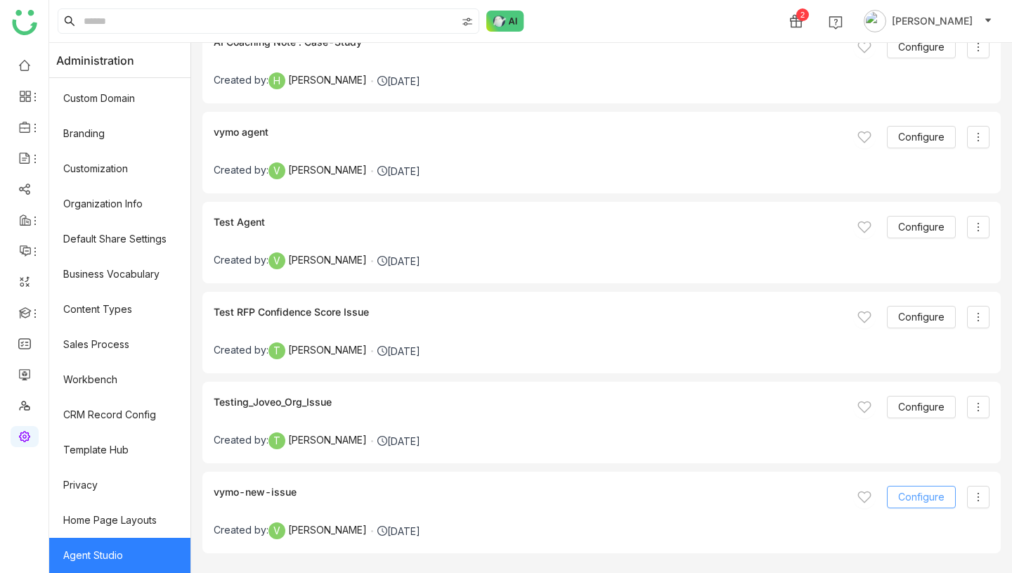
click at [922, 502] on span "Configure" at bounding box center [921, 496] width 46 height 15
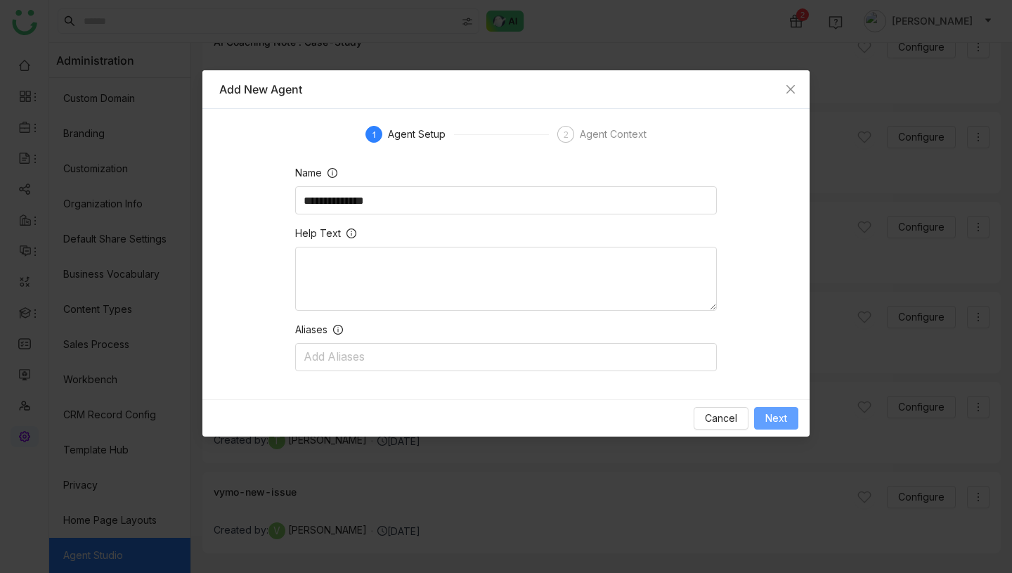
click at [773, 419] on span "Next" at bounding box center [776, 417] width 22 height 15
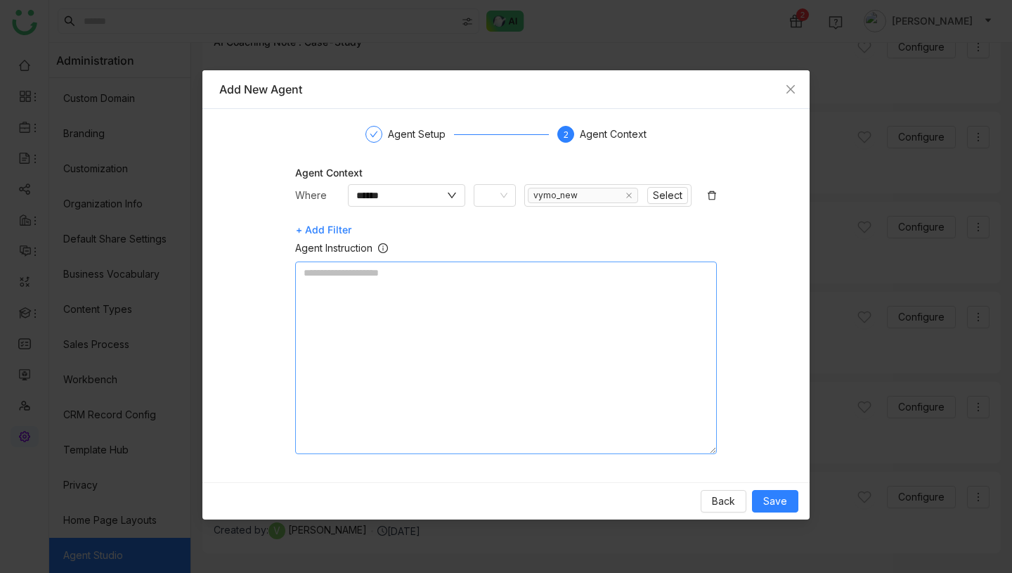
click at [467, 298] on textarea at bounding box center [506, 357] width 422 height 192
paste textarea "**********"
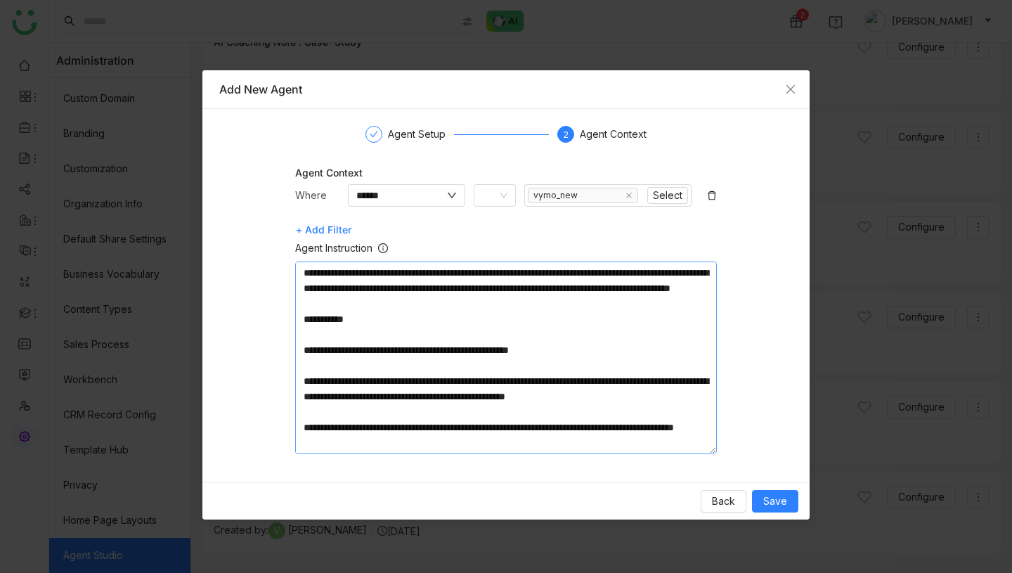
scroll to position [134, 0]
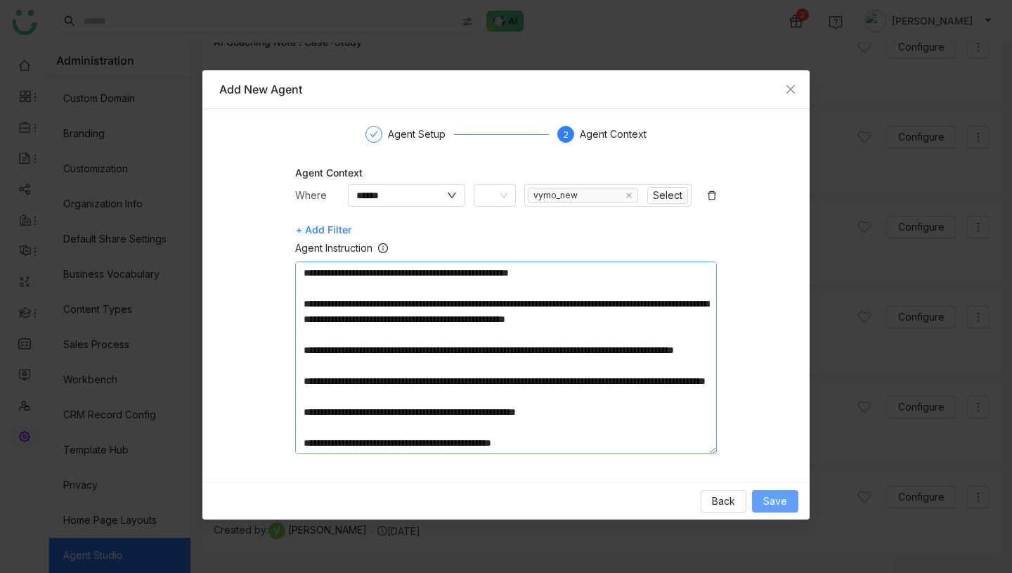
type textarea "**********"
click at [775, 504] on span "Save" at bounding box center [775, 500] width 24 height 15
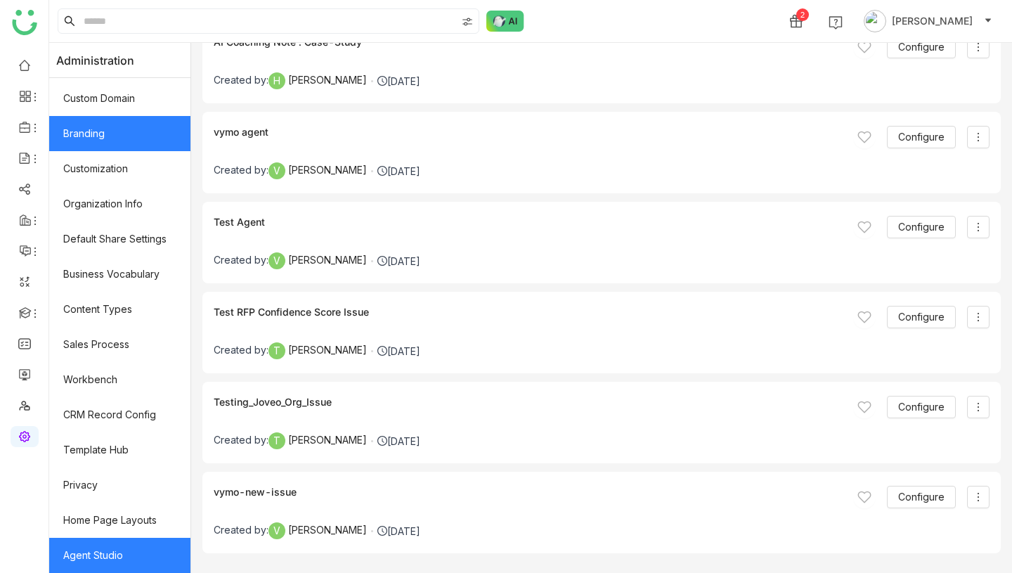
scroll to position [0, 0]
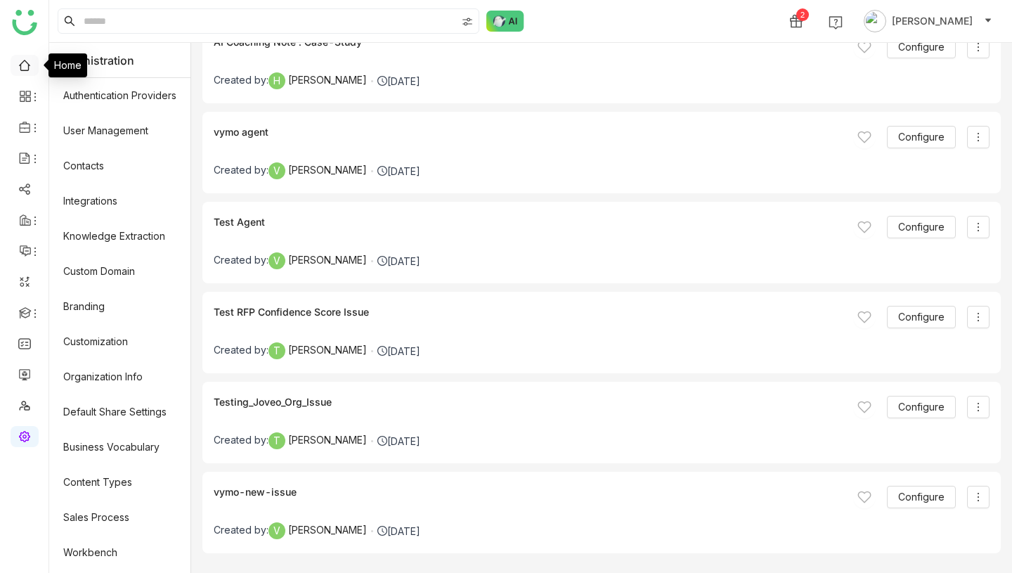
click at [18, 60] on link at bounding box center [24, 64] width 13 height 12
click at [18, 61] on link at bounding box center [24, 64] width 13 height 12
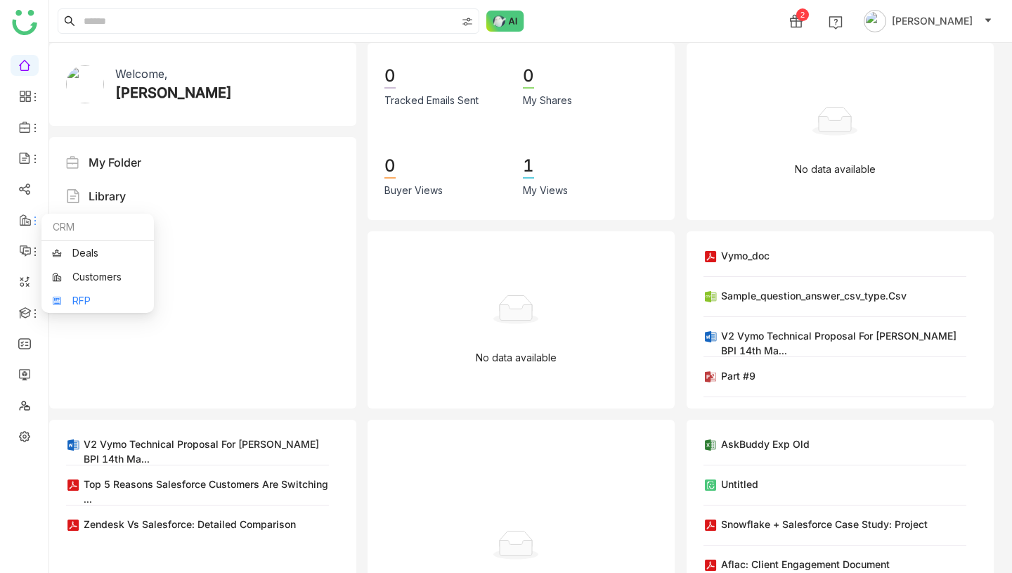
click at [90, 296] on link "RFP" at bounding box center [97, 301] width 91 height 10
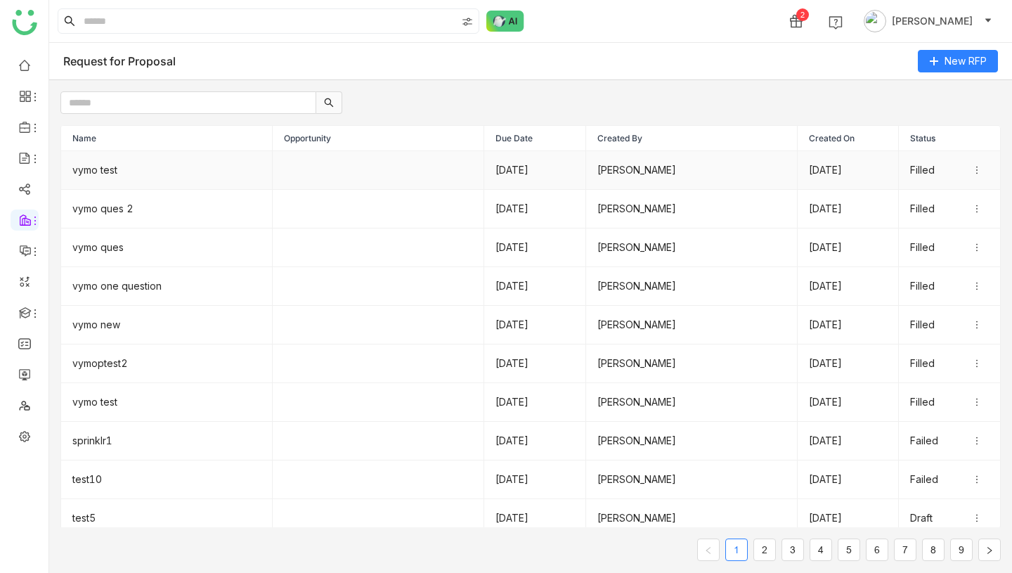
click at [124, 169] on td "vymo test" at bounding box center [166, 170] width 211 height 39
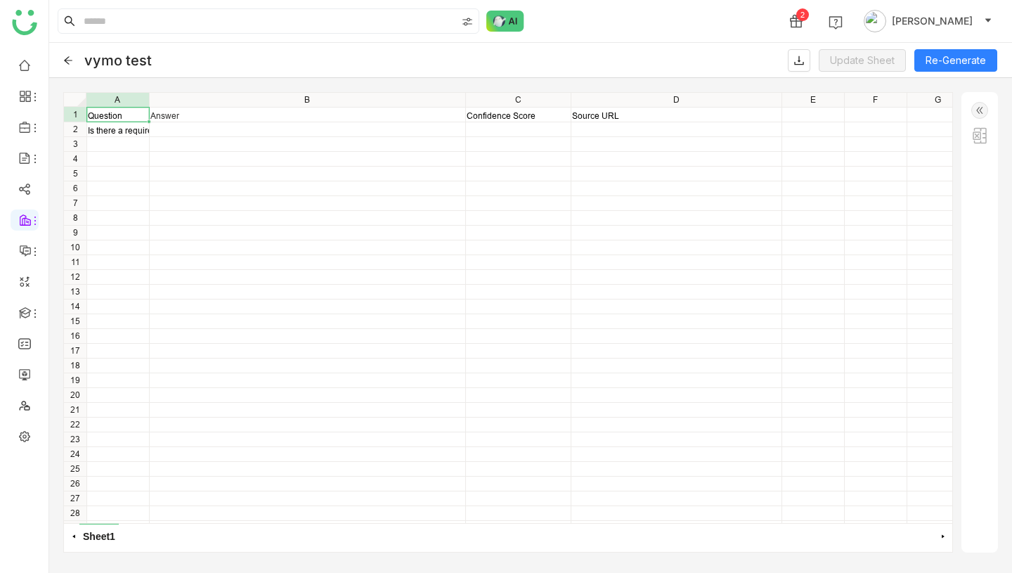
click at [977, 111] on img at bounding box center [979, 110] width 17 height 17
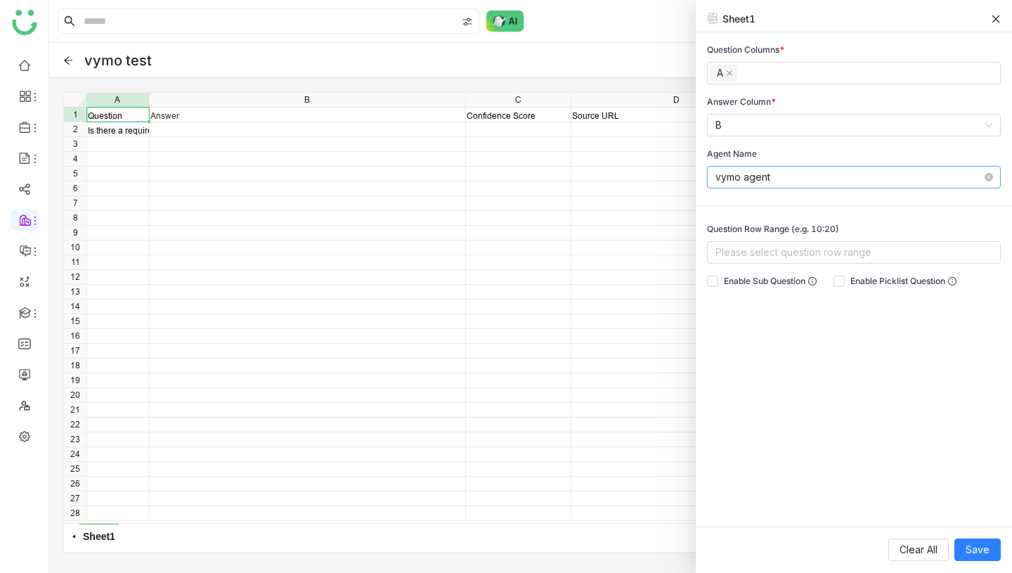
click at [828, 175] on nz-select-item "vymo agent" at bounding box center [853, 176] width 277 height 21
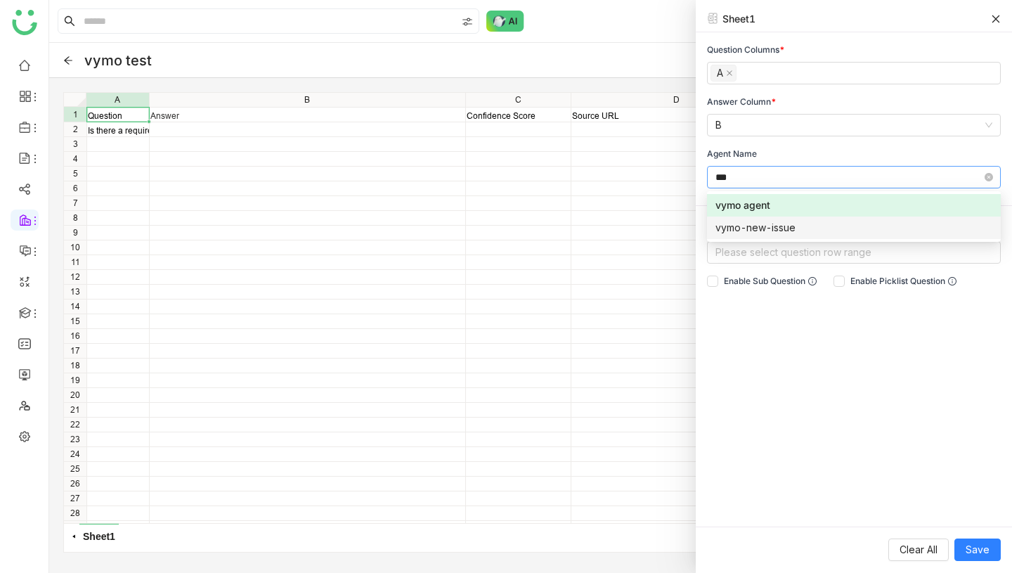
type input "***"
click at [809, 231] on div "vymo-new-issue" at bounding box center [853, 227] width 277 height 15
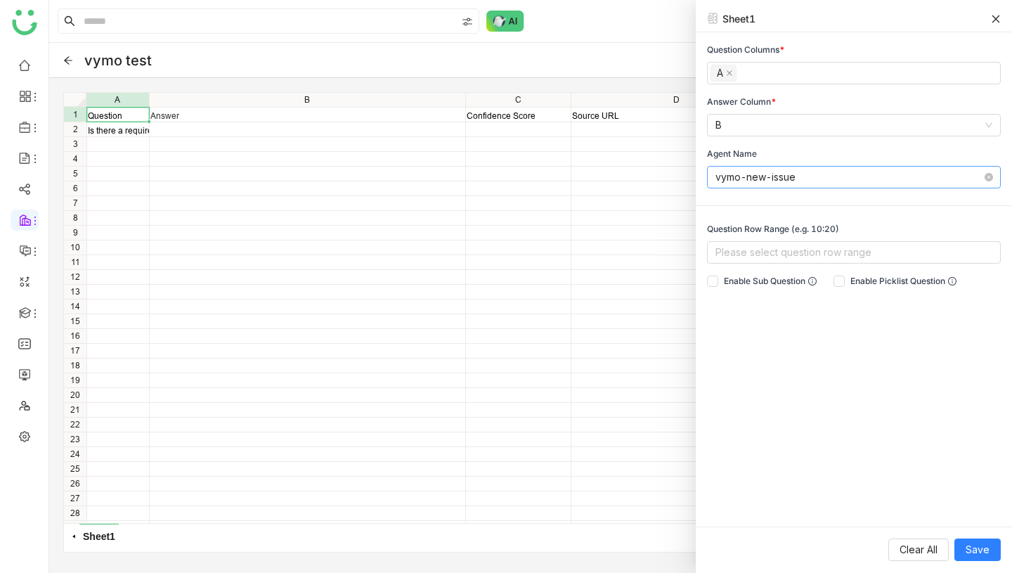
click at [834, 364] on div "Question Columns * A Answer Column * B Agent Name vymo-new-issue Question Row R…" at bounding box center [854, 279] width 316 height 494
click at [983, 550] on span "Save" at bounding box center [977, 549] width 24 height 15
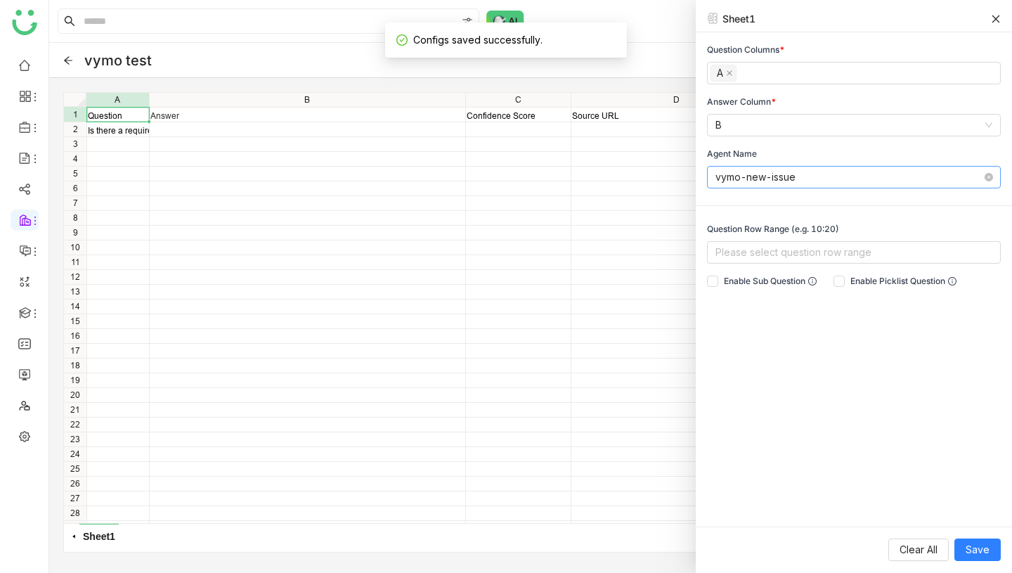
click at [995, 15] on icon at bounding box center [996, 19] width 10 height 10
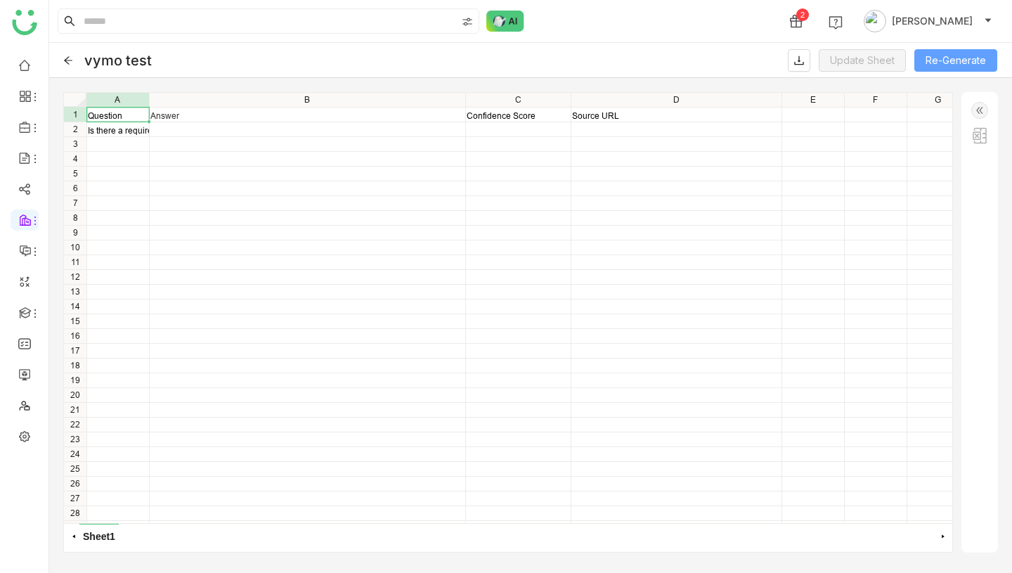
click at [934, 54] on button "Re-Generate" at bounding box center [955, 60] width 83 height 22
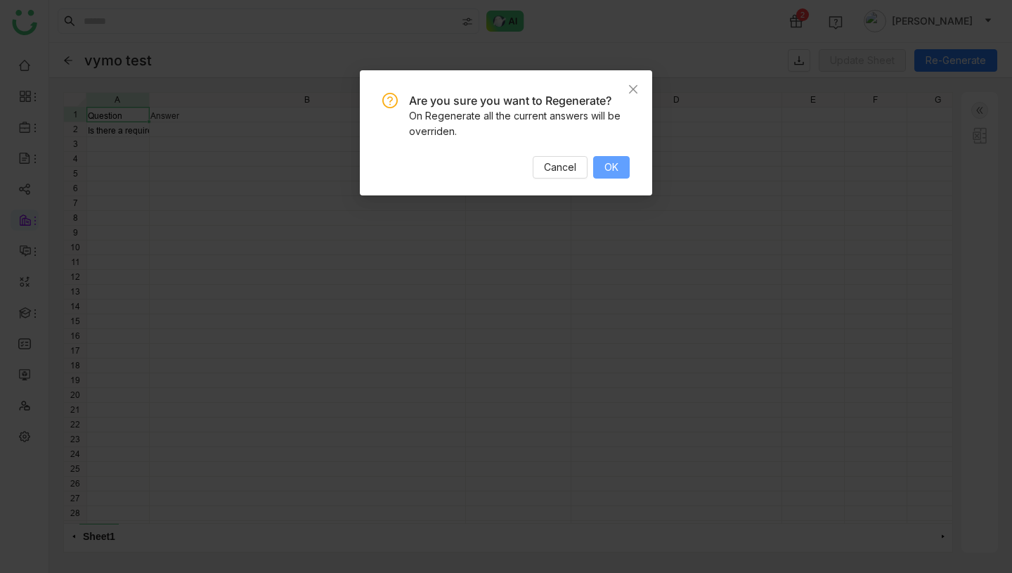
click at [605, 172] on span "OK" at bounding box center [611, 166] width 14 height 15
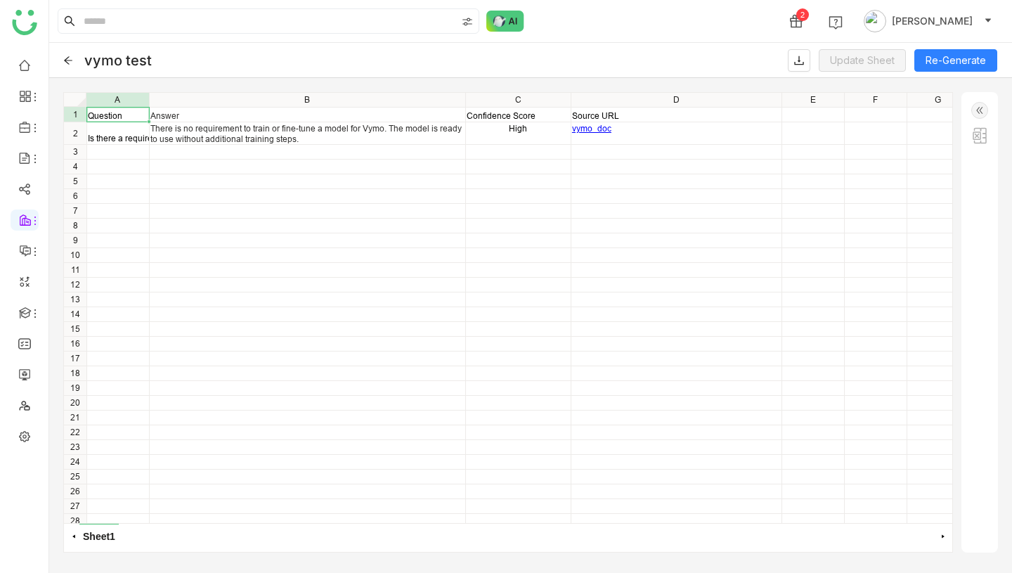
click at [593, 128] on link "vymo_doc" at bounding box center [591, 128] width 39 height 11
